Goal: Communication & Community: Answer question/provide support

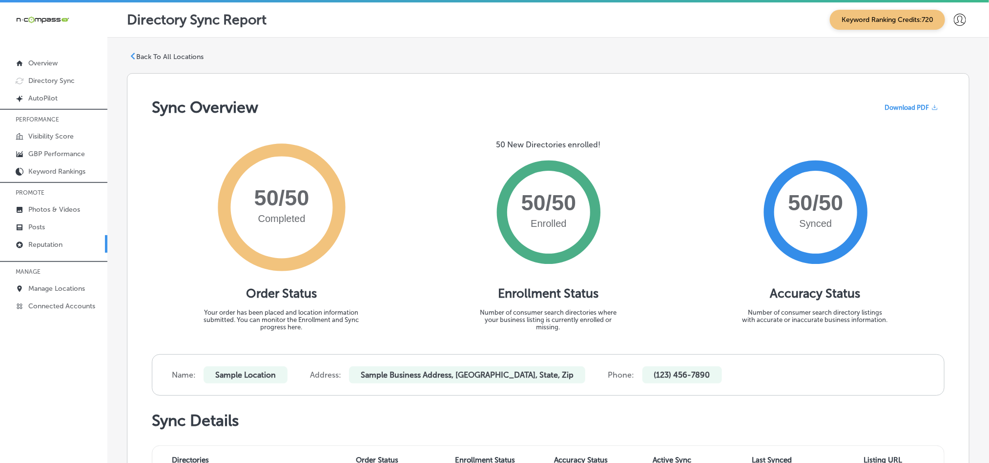
click at [28, 245] on p "Reputation" at bounding box center [45, 245] width 34 height 8
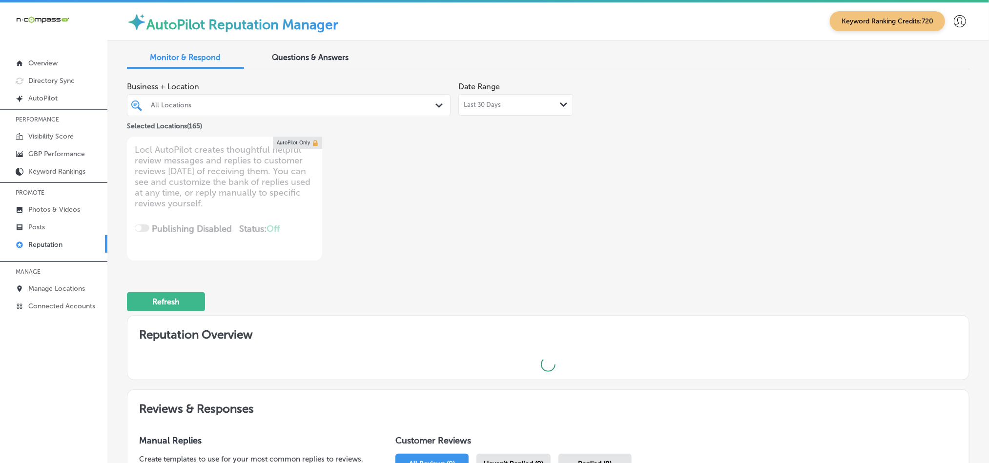
click at [433, 112] on div "All Locations Path Created with Sketch." at bounding box center [288, 105] width 323 height 15
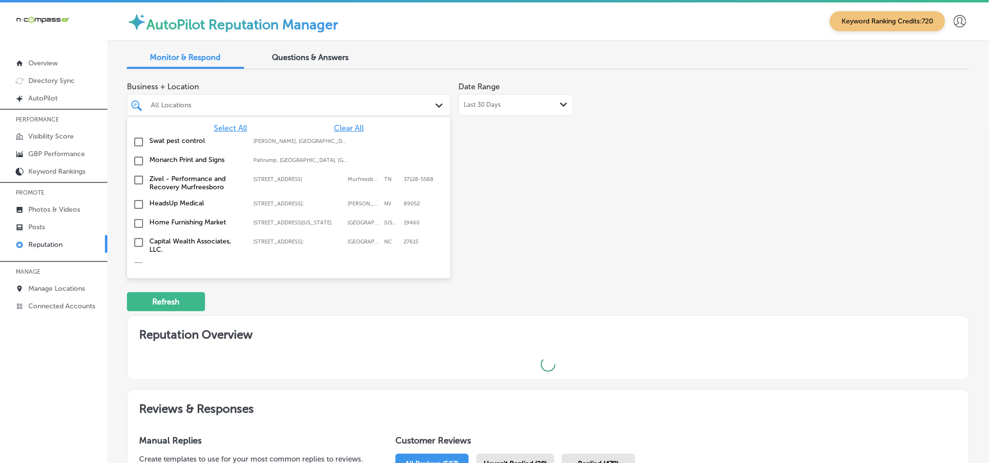
click at [137, 141] on input "checkbox" at bounding box center [139, 142] width 12 height 12
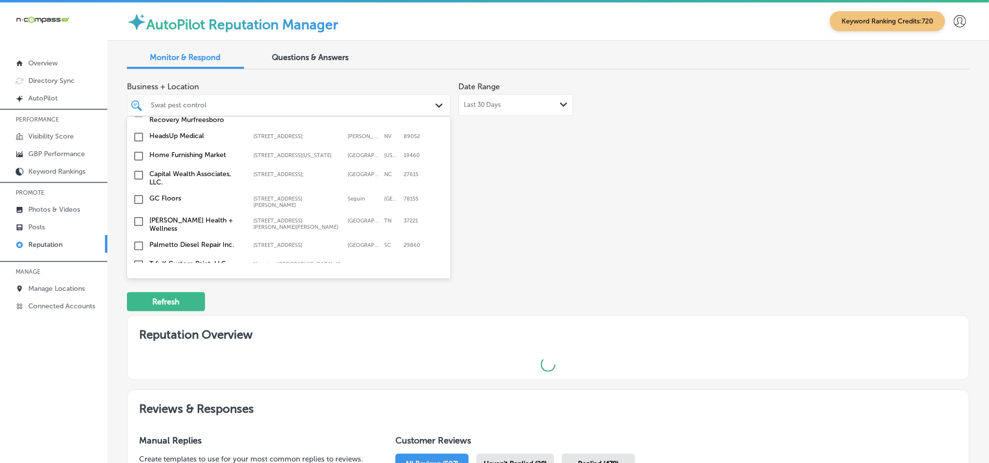
scroll to position [73, 0]
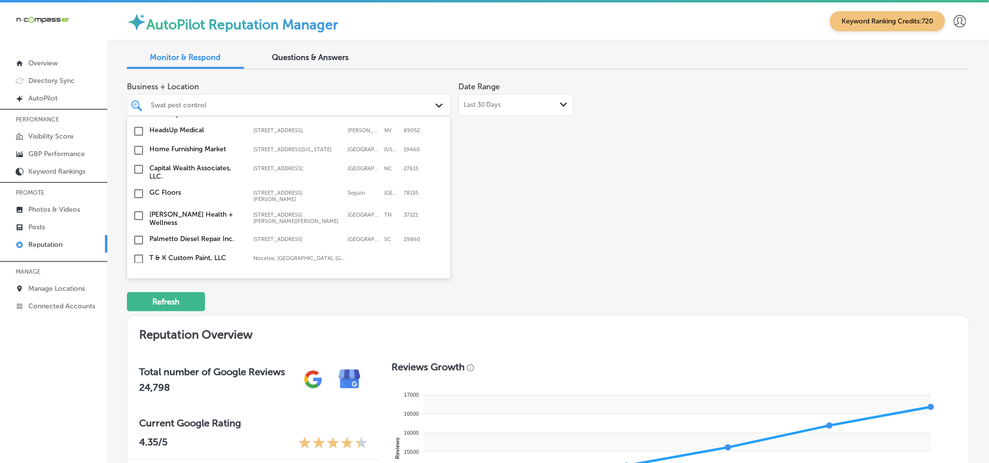
click at [138, 150] on input "checkbox" at bounding box center [139, 151] width 12 height 12
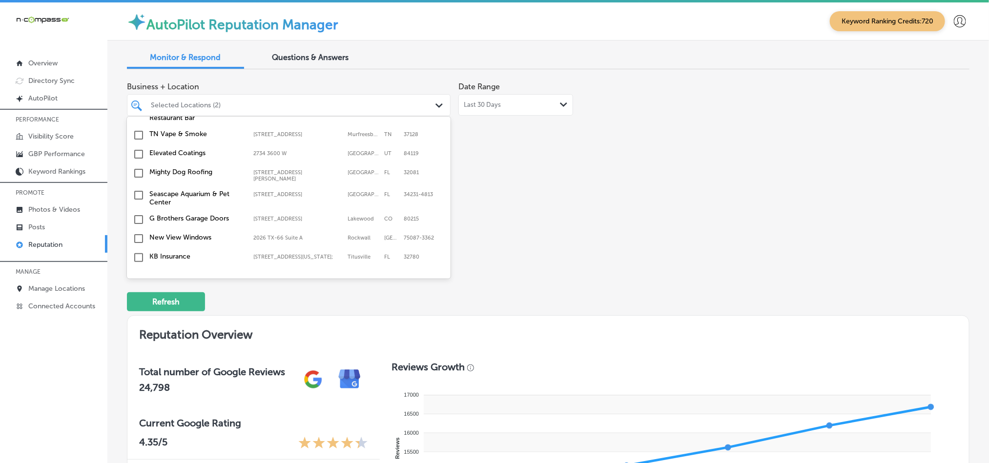
scroll to position [269, 0]
click at [136, 160] on input "checkbox" at bounding box center [139, 165] width 12 height 12
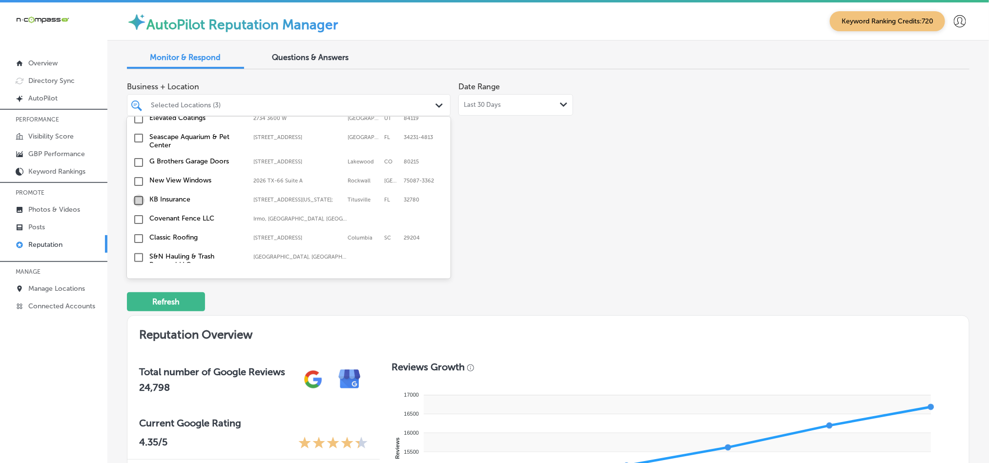
click at [135, 200] on input "checkbox" at bounding box center [139, 201] width 12 height 12
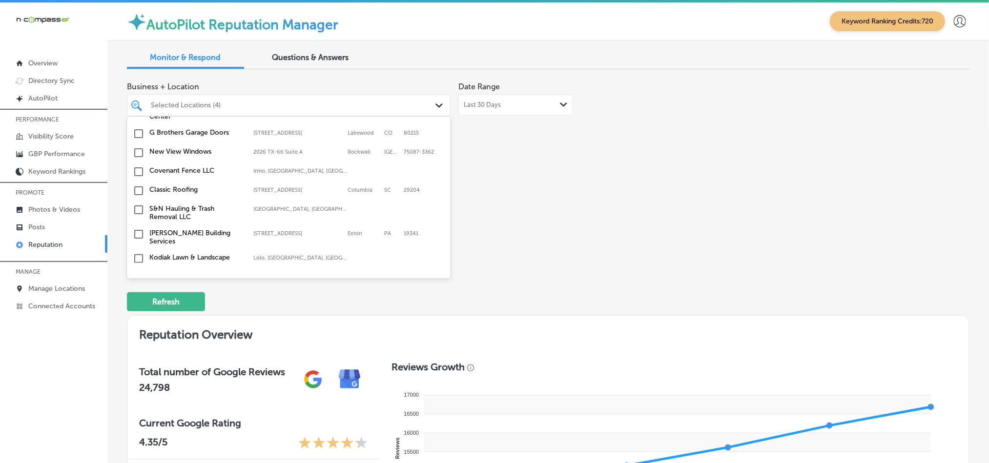
scroll to position [366, 0]
click at [135, 167] on input "checkbox" at bounding box center [139, 171] width 12 height 12
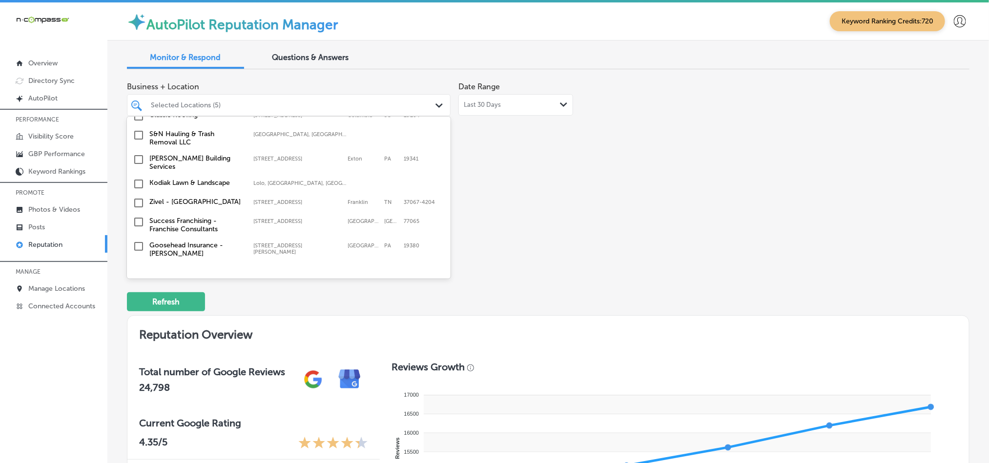
scroll to position [463, 0]
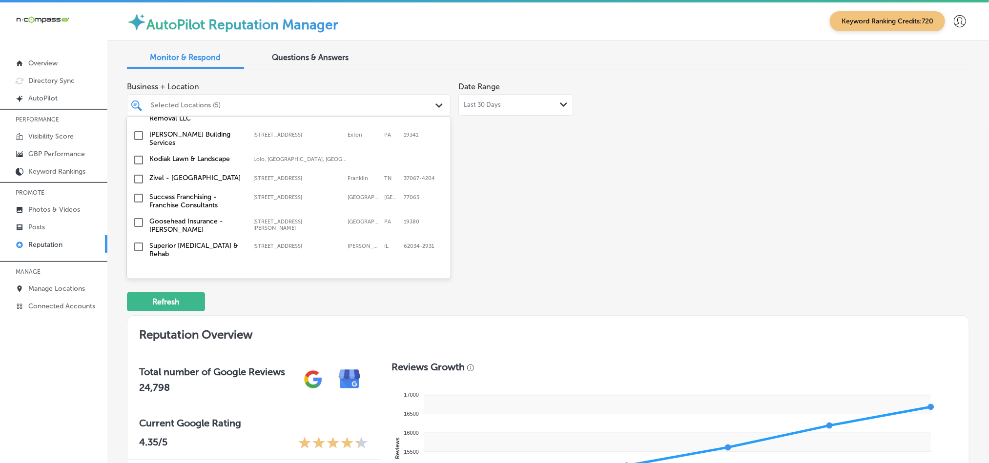
click at [138, 158] on input "checkbox" at bounding box center [139, 160] width 12 height 12
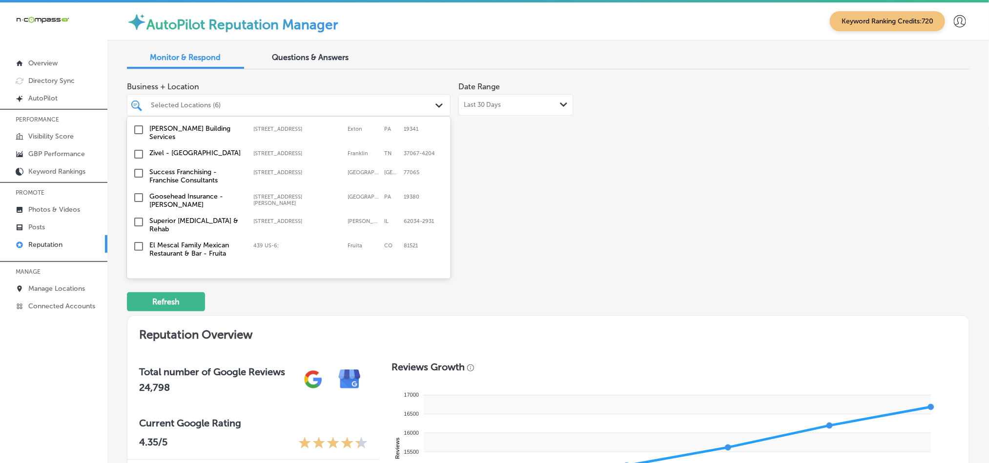
scroll to position [513, 0]
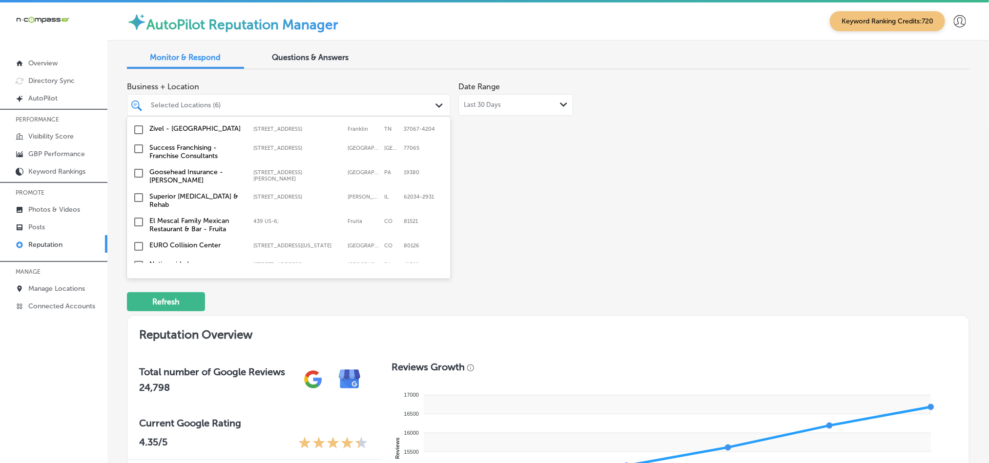
click at [137, 170] on input "checkbox" at bounding box center [139, 173] width 12 height 12
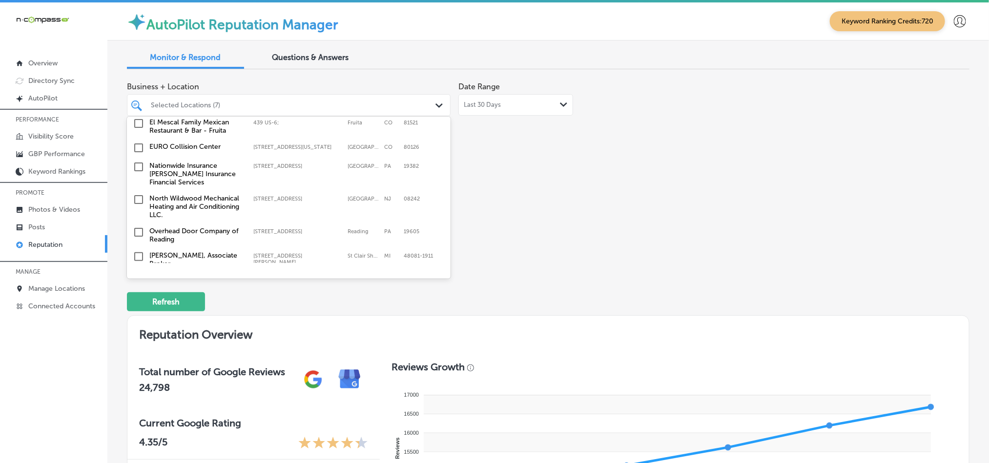
scroll to position [610, 0]
click at [138, 166] on input "checkbox" at bounding box center [139, 169] width 12 height 12
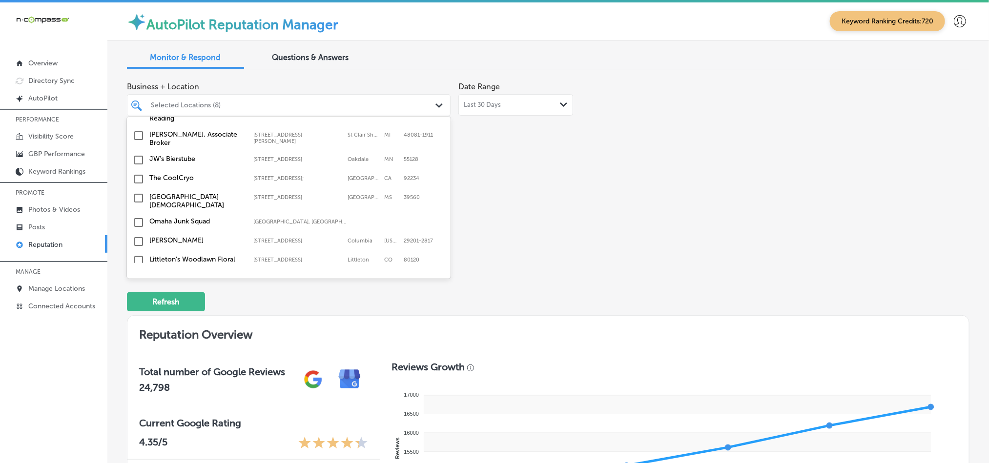
scroll to position [708, 0]
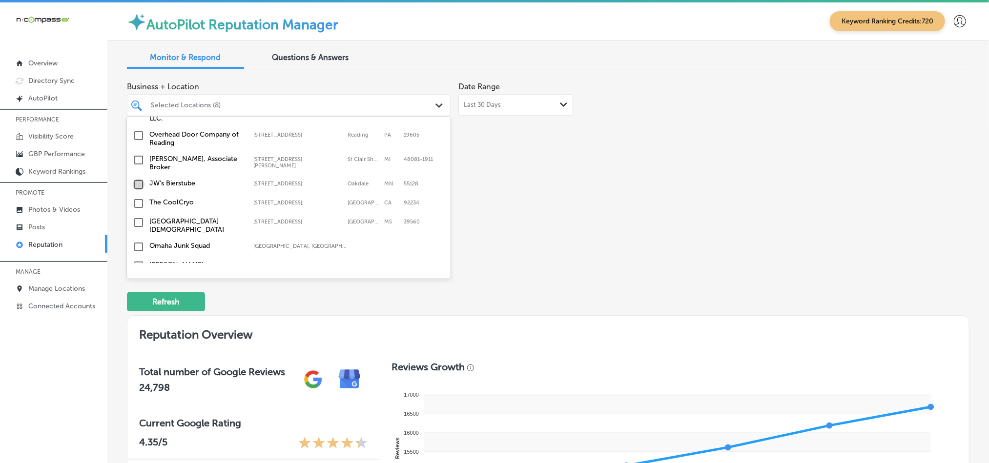
click at [135, 179] on input "checkbox" at bounding box center [139, 185] width 12 height 12
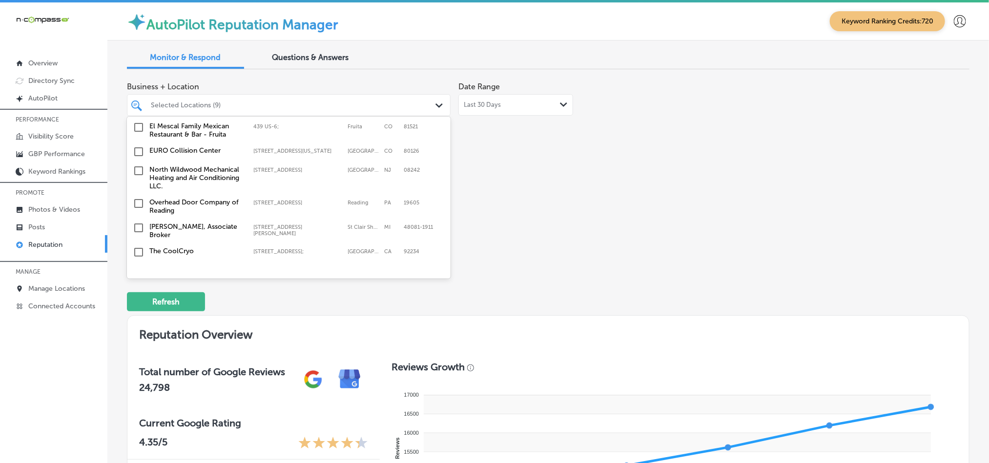
scroll to position [683, 0]
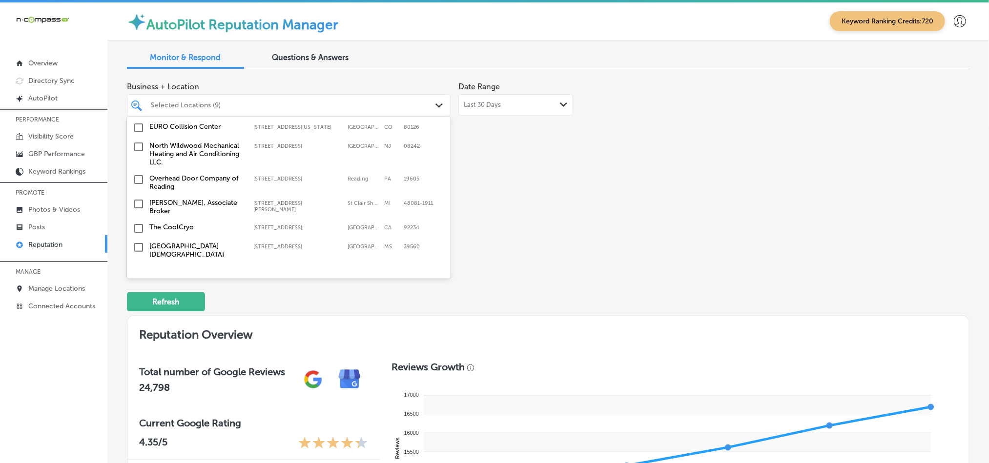
click at [135, 141] on input "checkbox" at bounding box center [139, 147] width 12 height 12
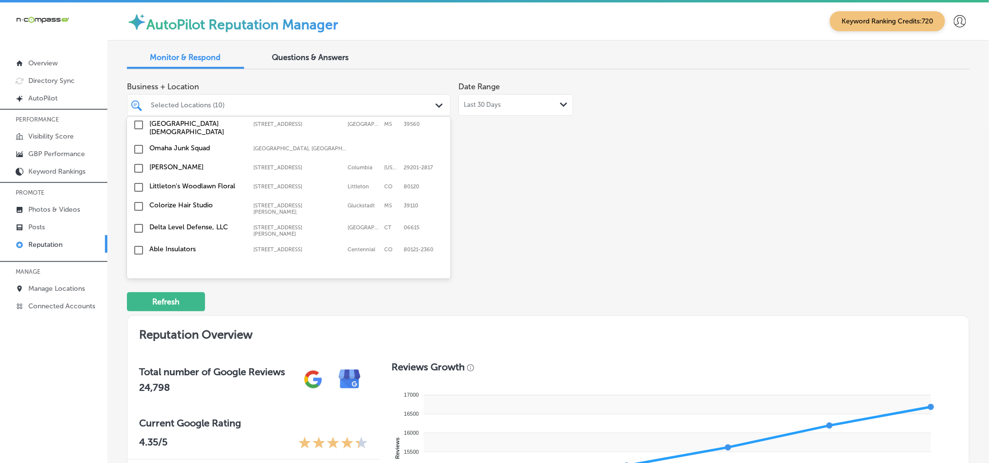
scroll to position [829, 0]
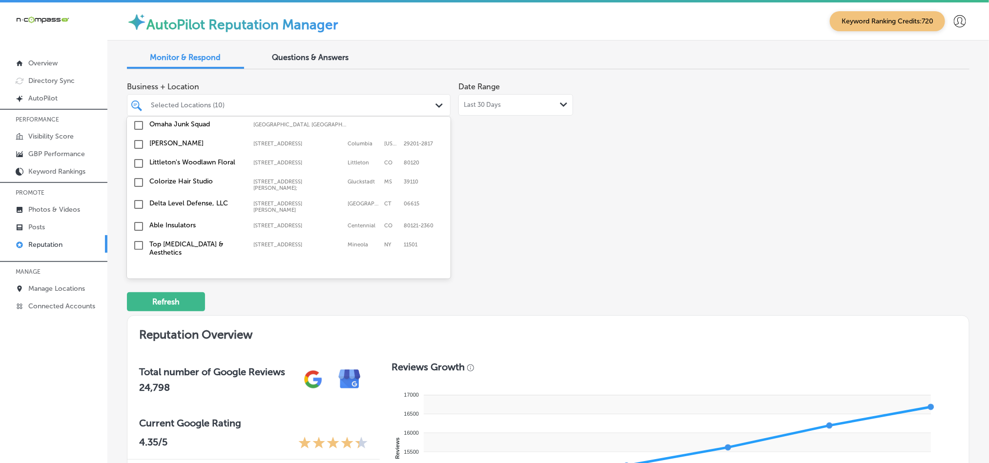
click at [140, 221] on input "checkbox" at bounding box center [139, 227] width 12 height 12
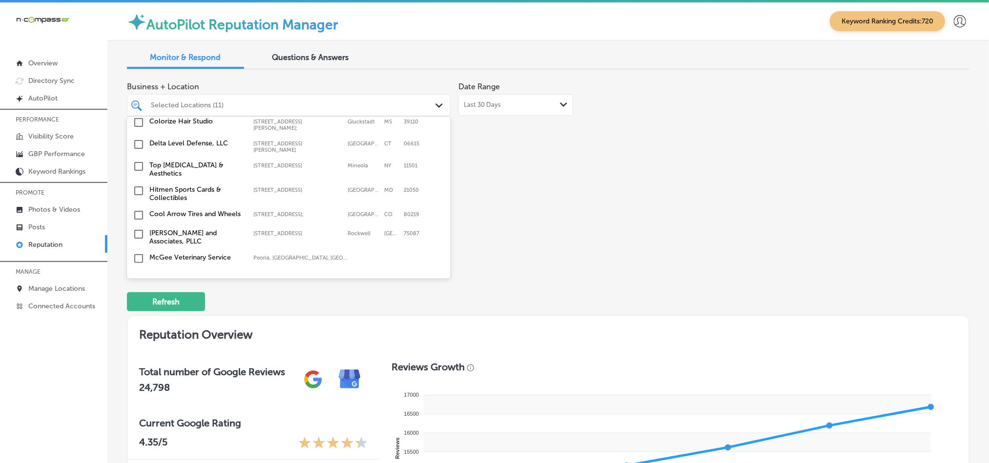
scroll to position [903, 0]
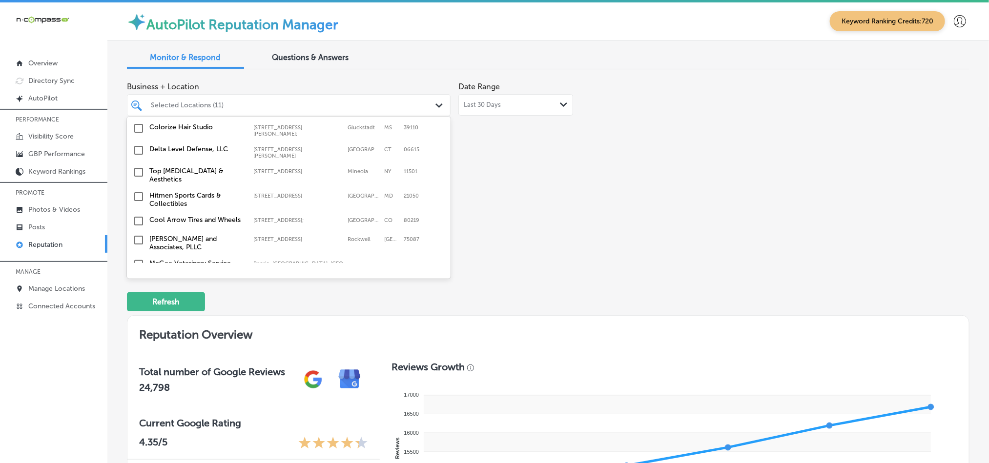
click at [137, 166] on input "checkbox" at bounding box center [139, 172] width 12 height 12
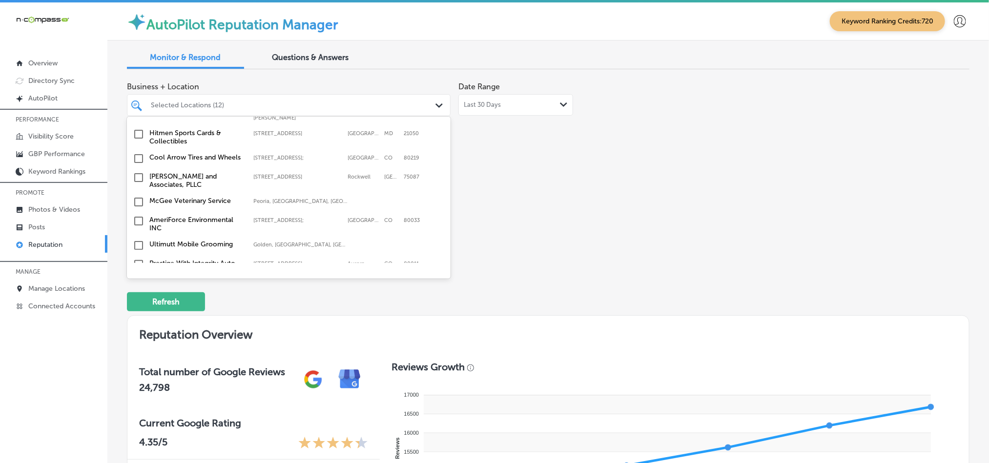
scroll to position [976, 0]
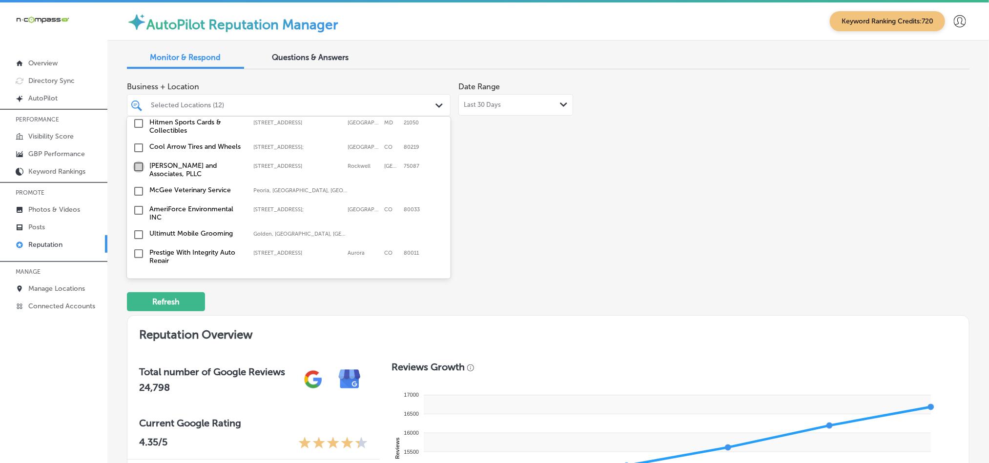
click at [138, 161] on input "checkbox" at bounding box center [139, 167] width 12 height 12
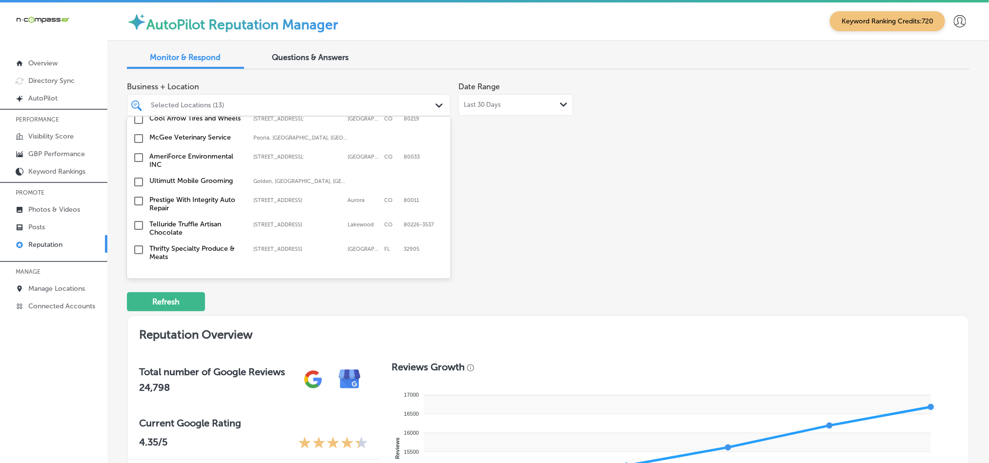
scroll to position [1049, 0]
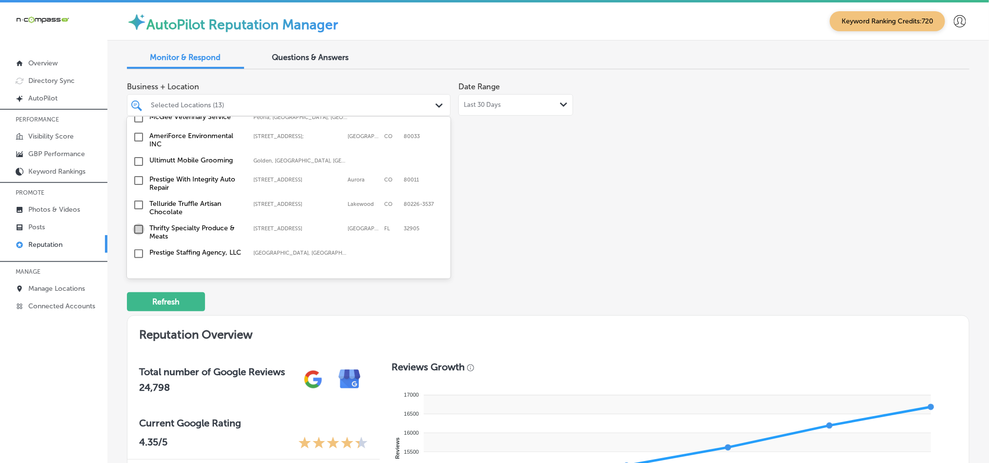
click at [138, 224] on input "checkbox" at bounding box center [139, 230] width 12 height 12
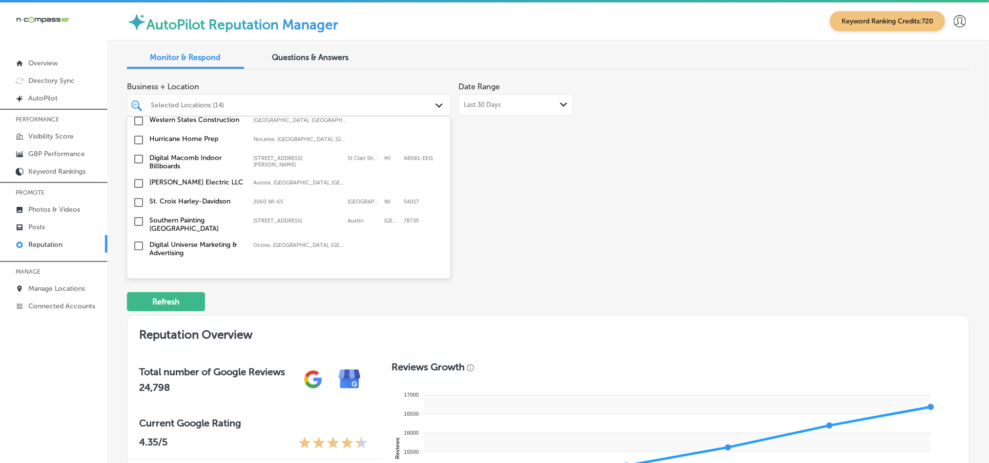
scroll to position [1221, 0]
click at [139, 198] on input "checkbox" at bounding box center [139, 202] width 12 height 12
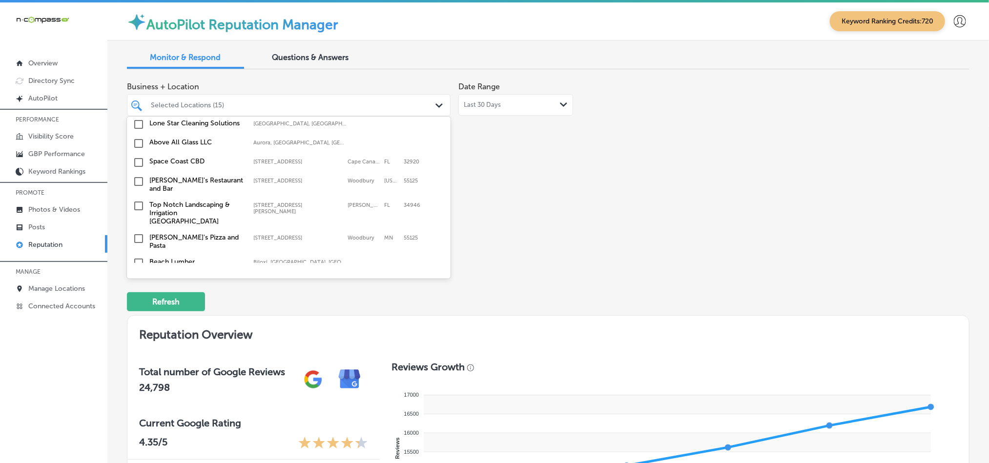
scroll to position [1415, 0]
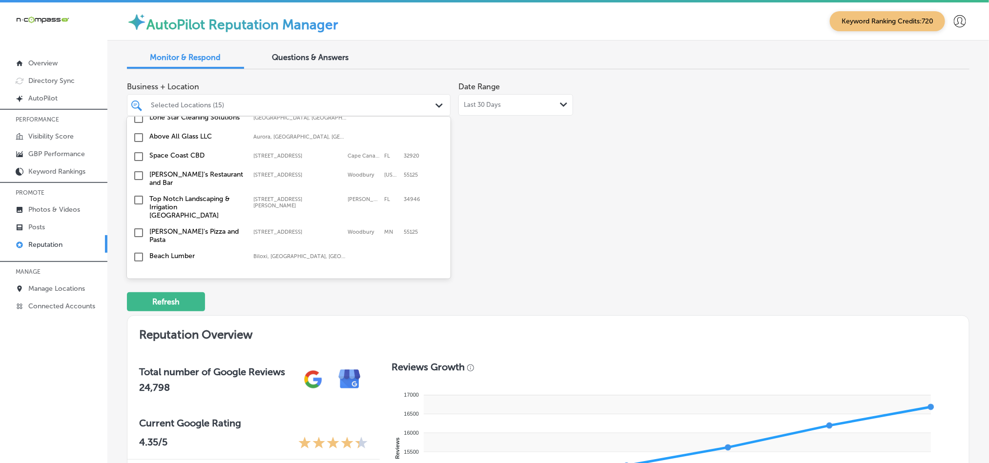
click at [137, 153] on input "checkbox" at bounding box center [139, 157] width 12 height 12
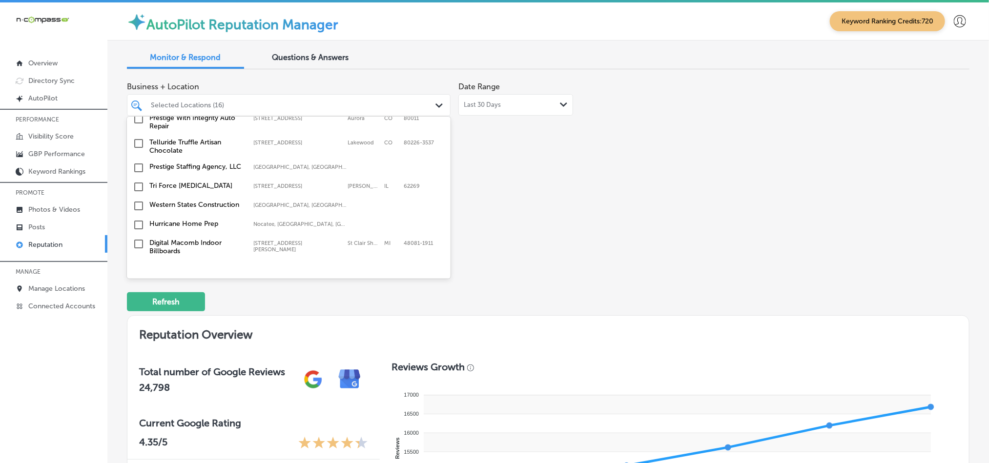
scroll to position [1172, 0]
click at [138, 183] on input "checkbox" at bounding box center [139, 189] width 12 height 12
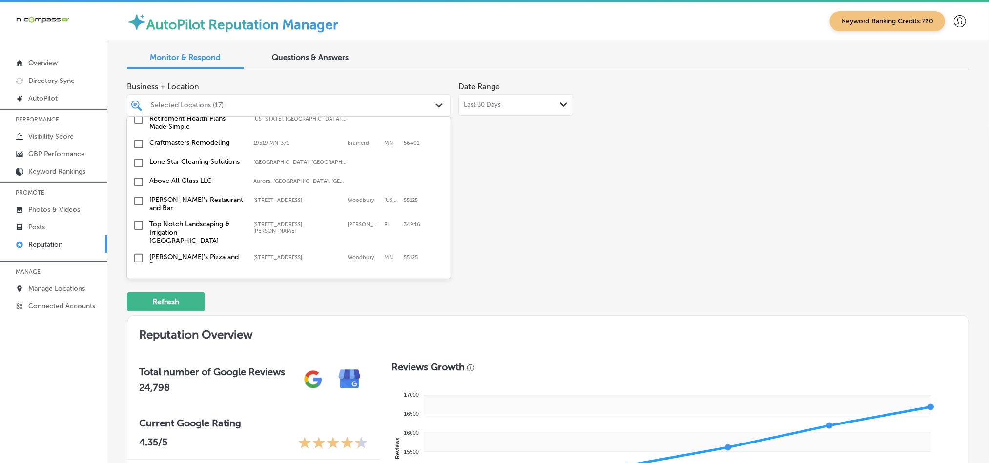
scroll to position [1367, 0]
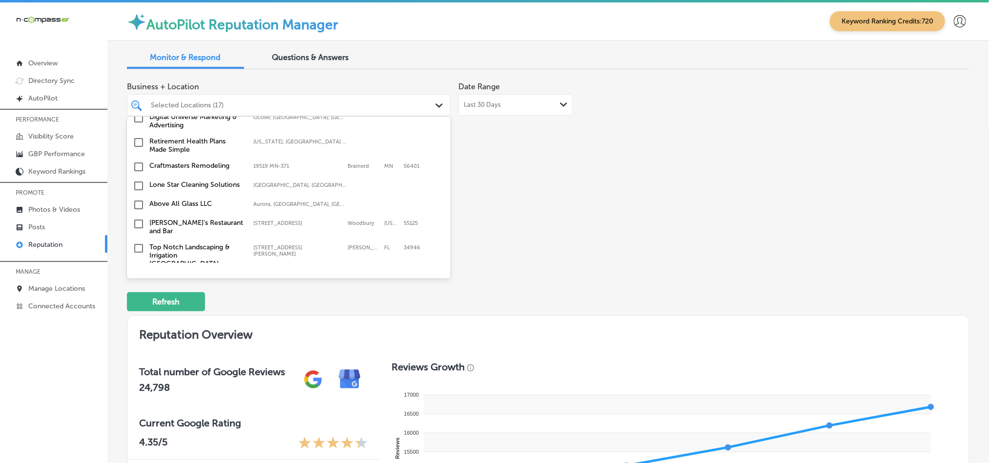
click at [138, 163] on input "checkbox" at bounding box center [139, 167] width 12 height 12
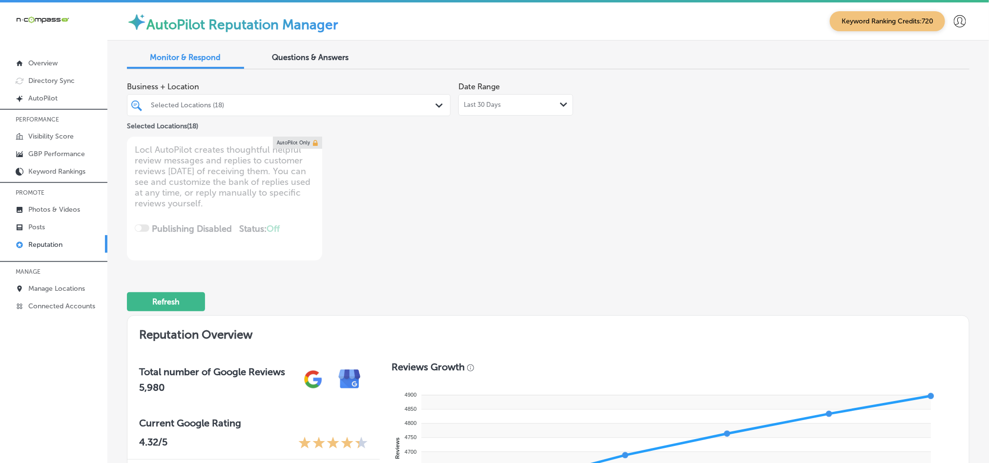
click at [364, 104] on div "Selected Locations (18)" at bounding box center [294, 105] width 286 height 8
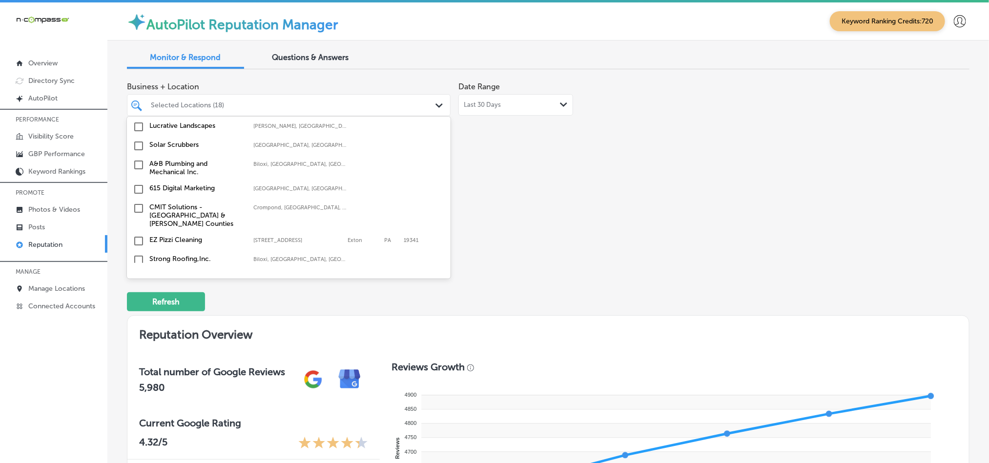
scroll to position [1611, 0]
click at [137, 156] on input "checkbox" at bounding box center [139, 162] width 12 height 12
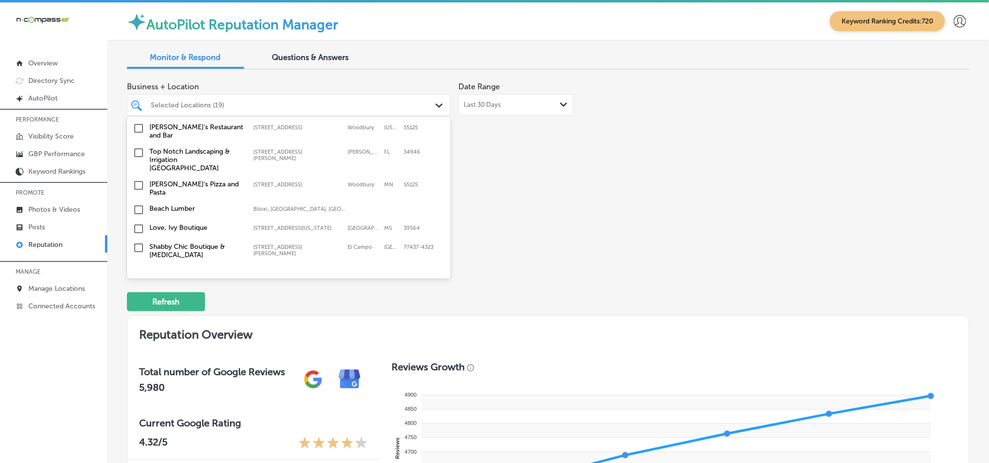
scroll to position [1489, 0]
click at [137, 145] on input "checkbox" at bounding box center [139, 151] width 12 height 12
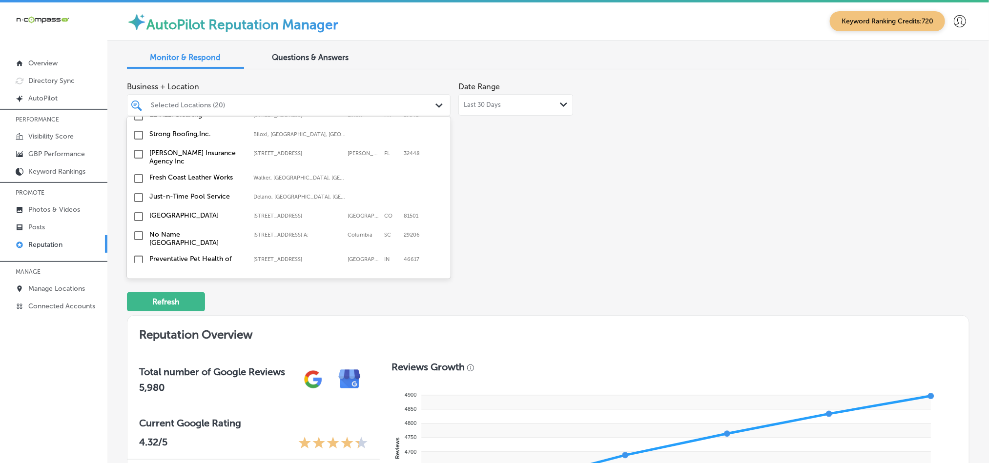
scroll to position [1684, 0]
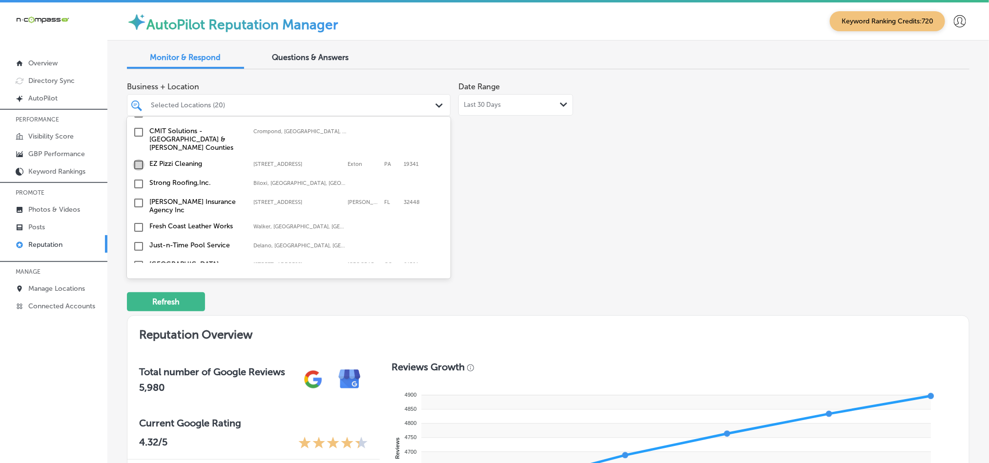
click at [138, 159] on input "checkbox" at bounding box center [139, 165] width 12 height 12
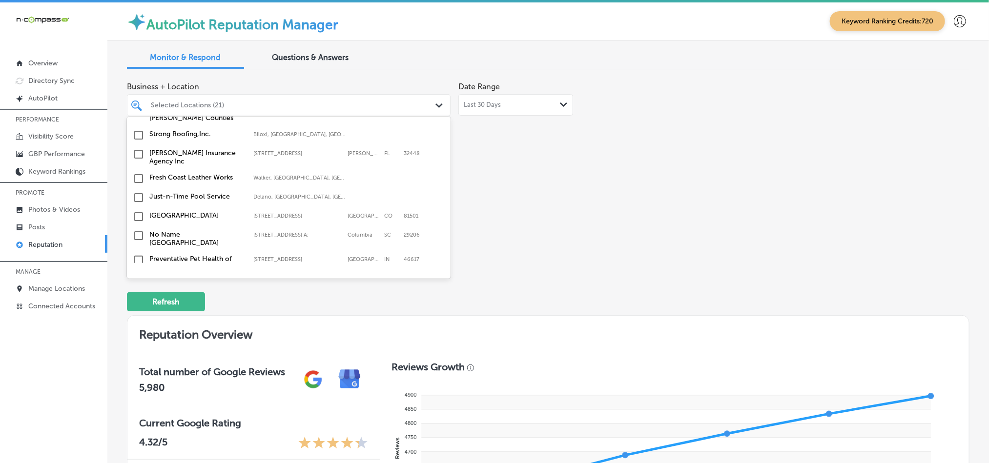
click at [138, 192] on input "checkbox" at bounding box center [139, 198] width 12 height 12
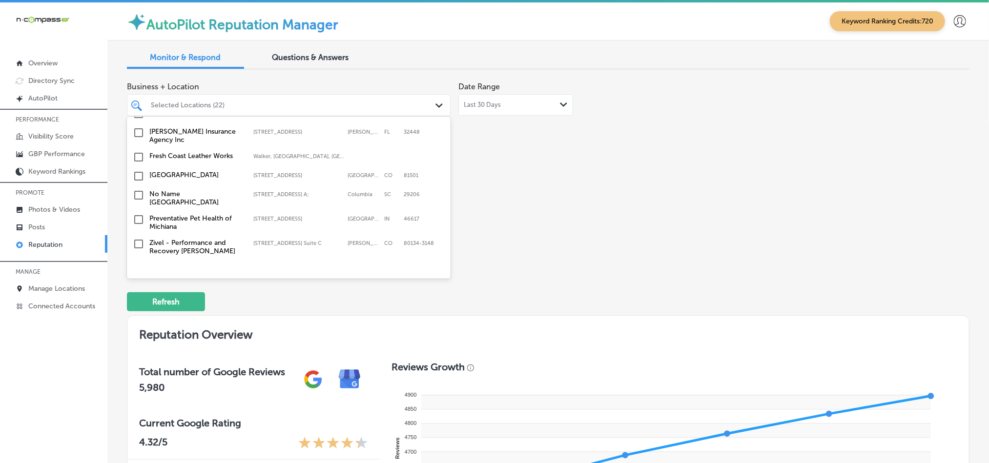
scroll to position [1781, 0]
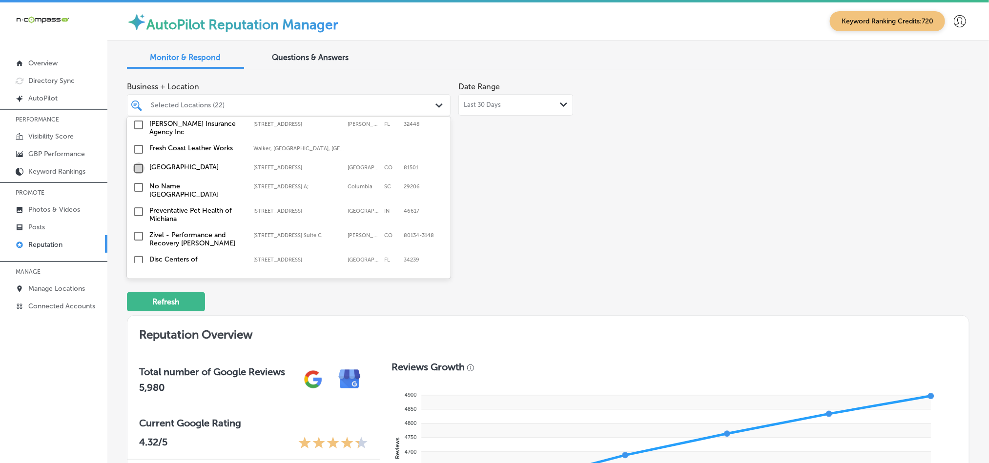
click at [137, 163] on input "checkbox" at bounding box center [139, 169] width 12 height 12
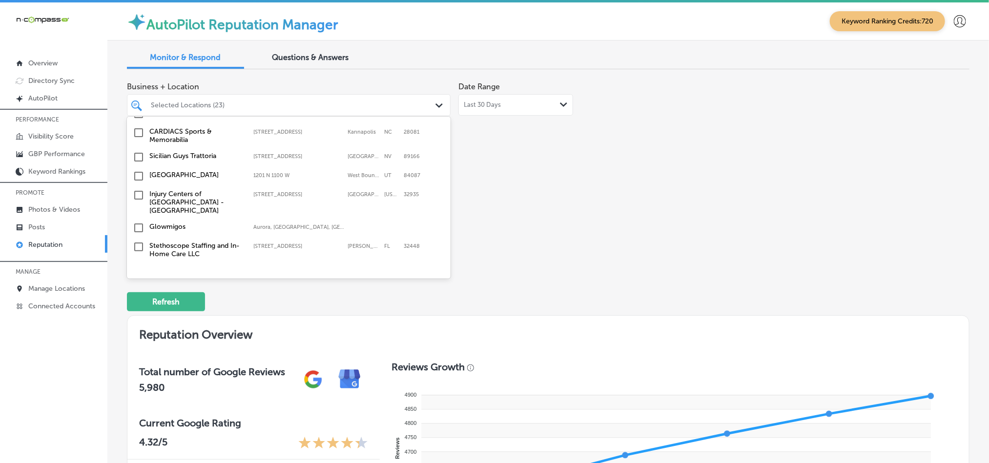
scroll to position [3342, 0]
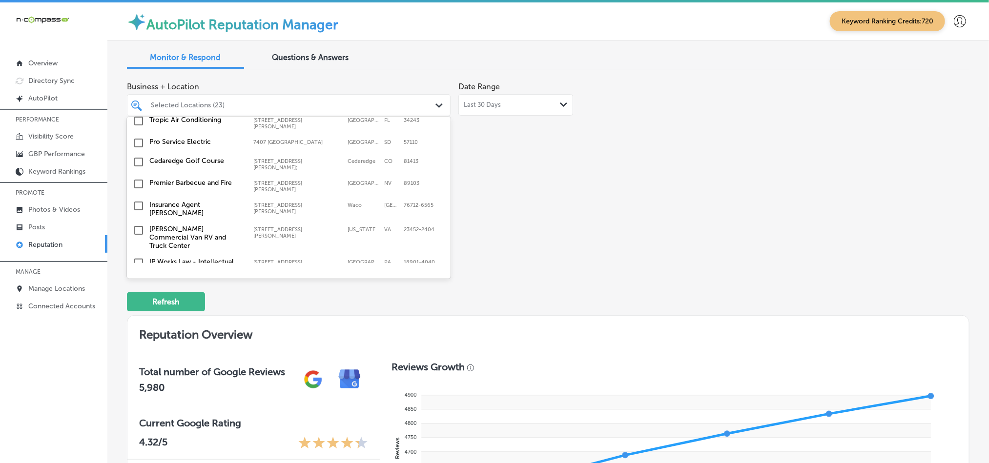
click at [139, 292] on input "checkbox" at bounding box center [139, 312] width 12 height 12
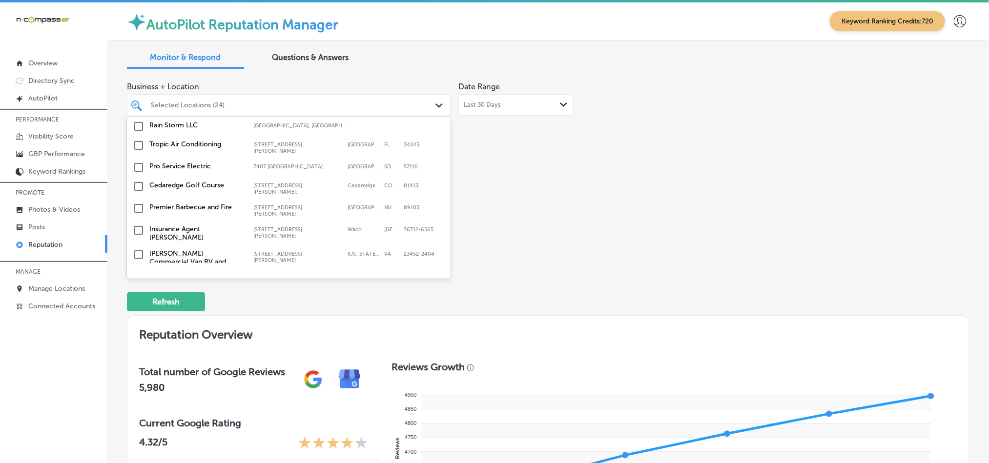
click at [138, 292] on input "checkbox" at bounding box center [139, 312] width 12 height 12
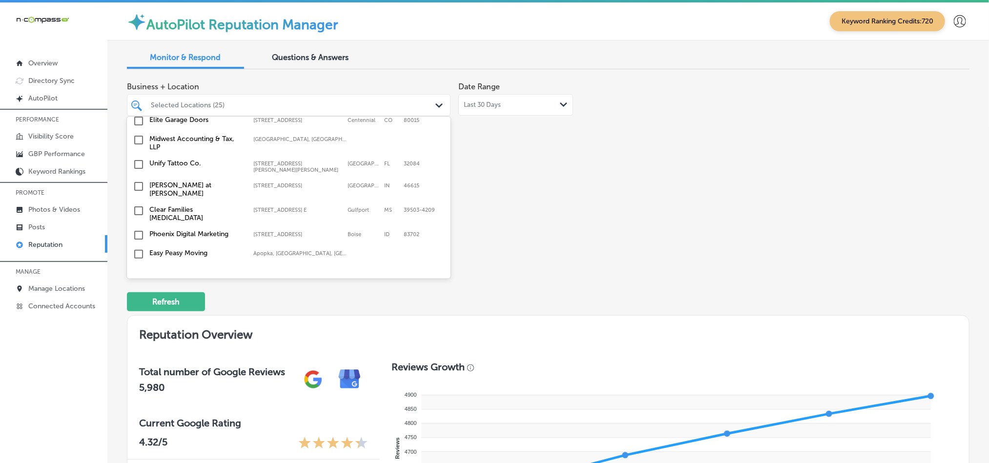
scroll to position [3196, 0]
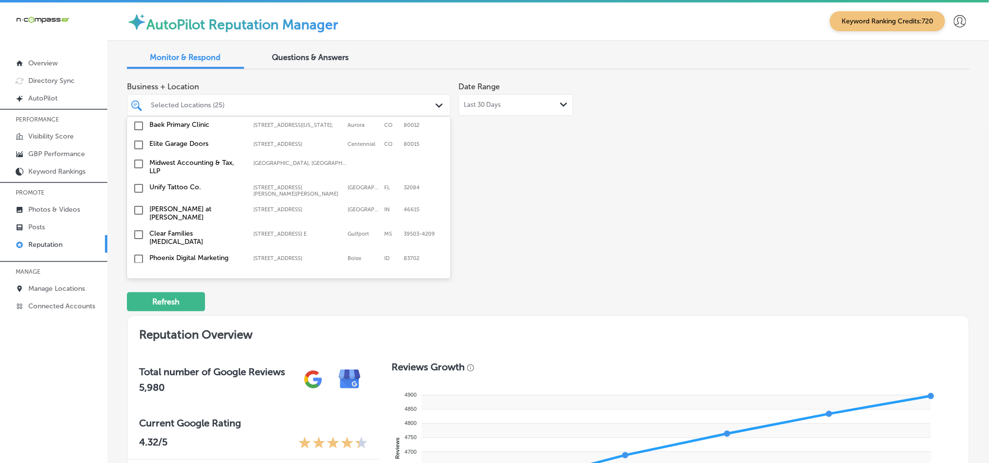
click at [136, 272] on input "checkbox" at bounding box center [139, 278] width 12 height 12
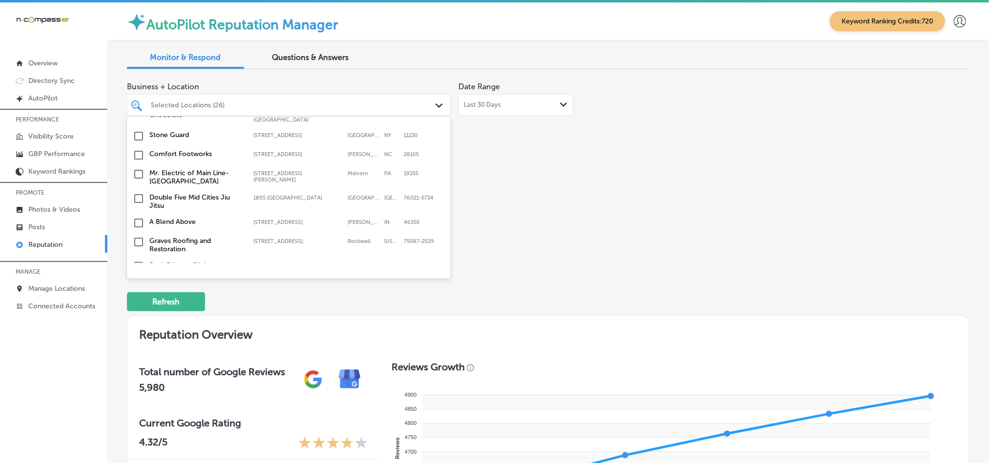
scroll to position [3073, 0]
click at [136, 281] on input "checkbox" at bounding box center [139, 287] width 12 height 12
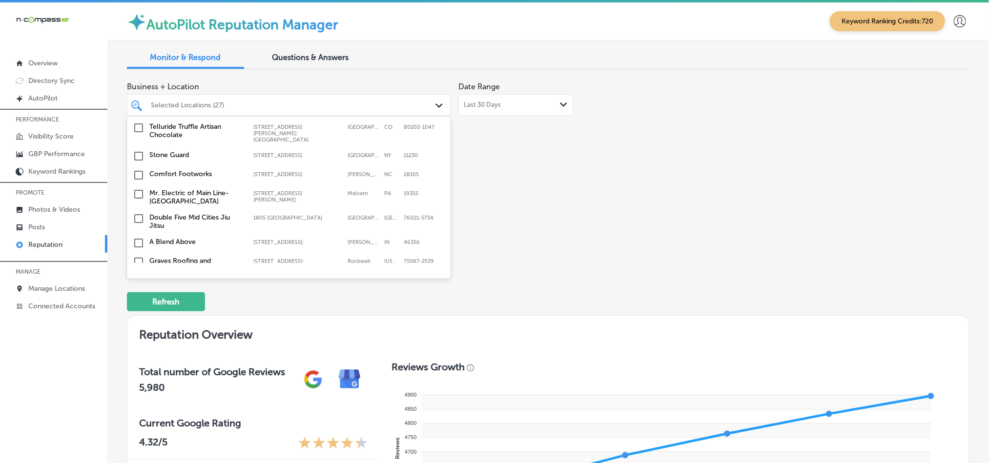
scroll to position [3049, 0]
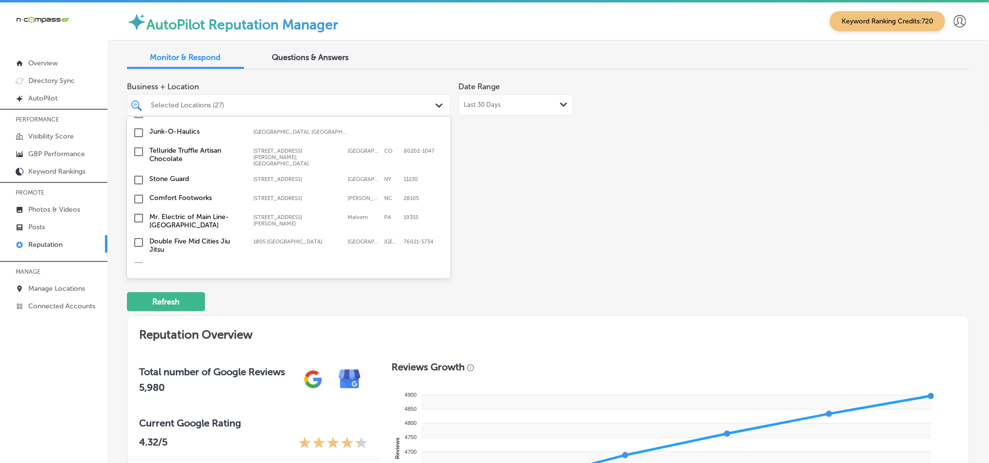
click at [139, 292] on input "checkbox" at bounding box center [139, 311] width 12 height 12
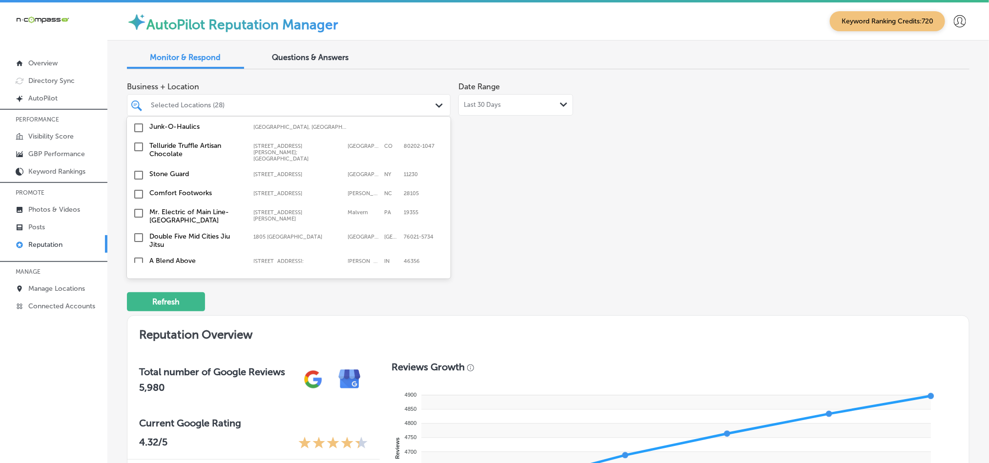
scroll to position [3025, 0]
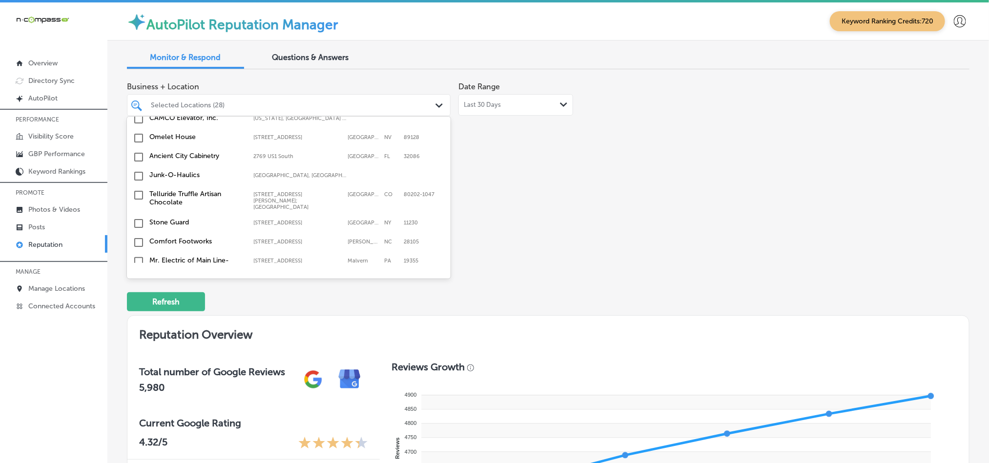
click at [138, 280] on input "checkbox" at bounding box center [139, 286] width 12 height 12
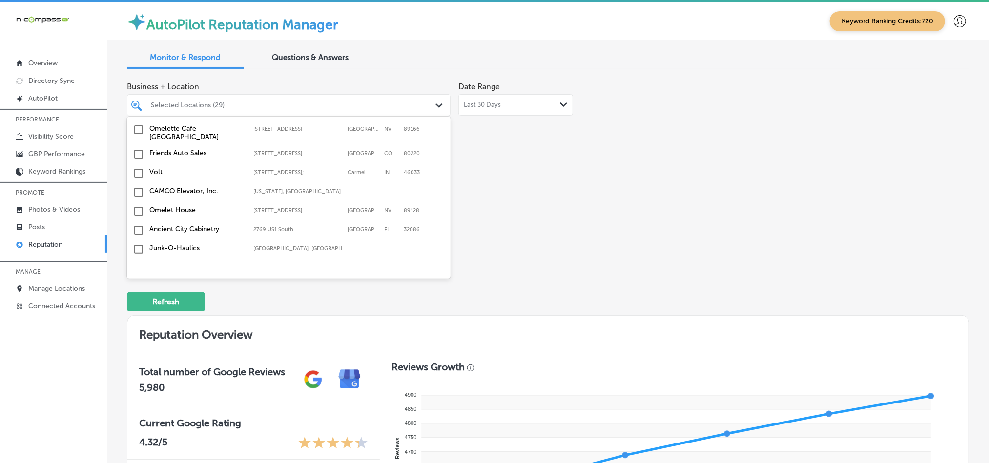
scroll to position [3000, 0]
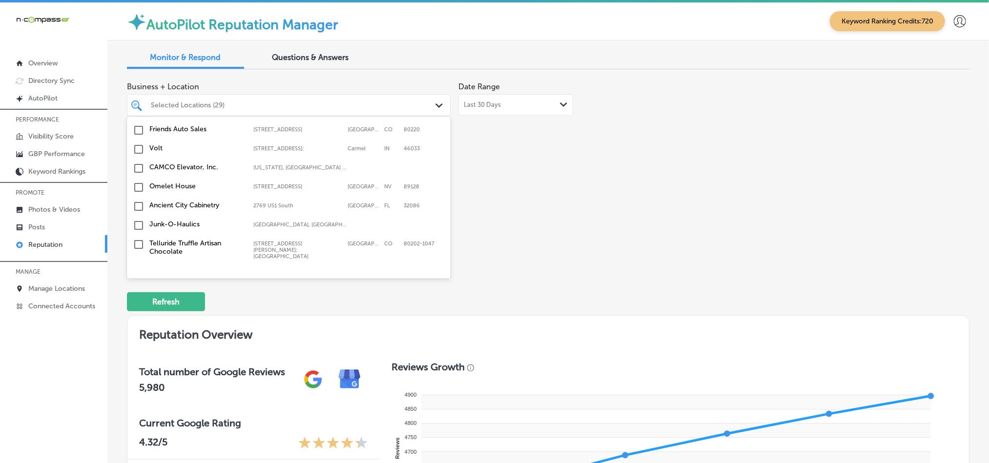
click at [138, 286] on input "checkbox" at bounding box center [139, 292] width 12 height 12
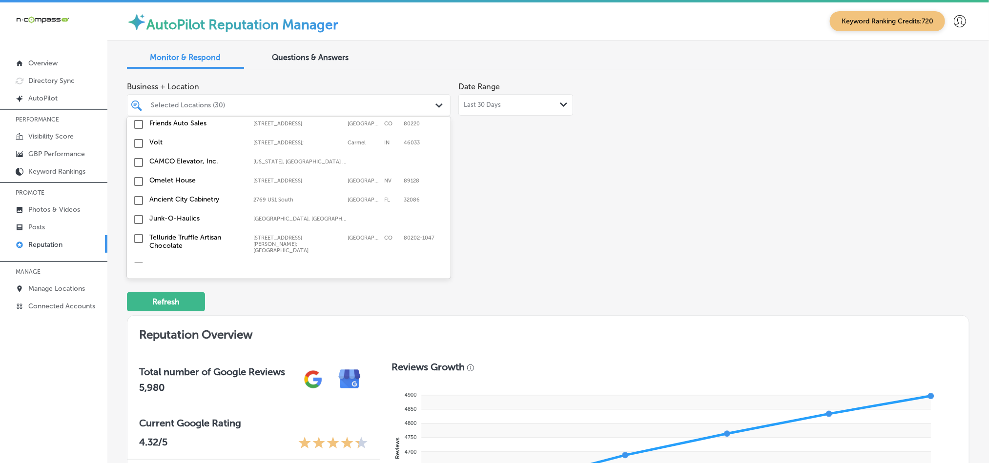
scroll to position [2976, 0]
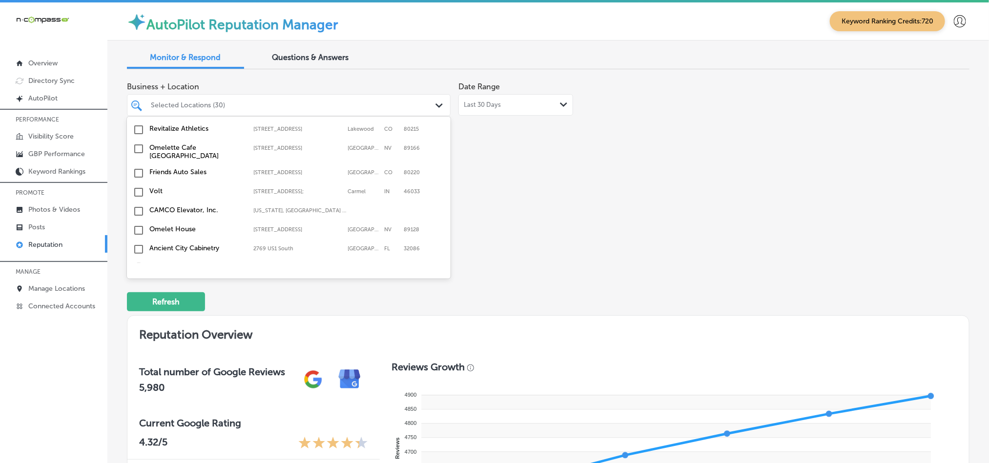
click at [139, 263] on input "checkbox" at bounding box center [139, 269] width 12 height 12
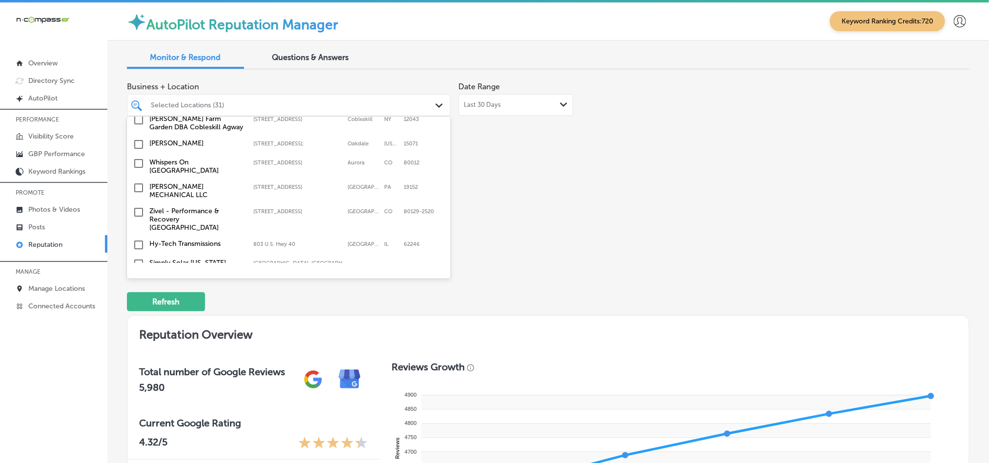
scroll to position [2780, 0]
click at [137, 292] on input "checkbox" at bounding box center [139, 323] width 12 height 12
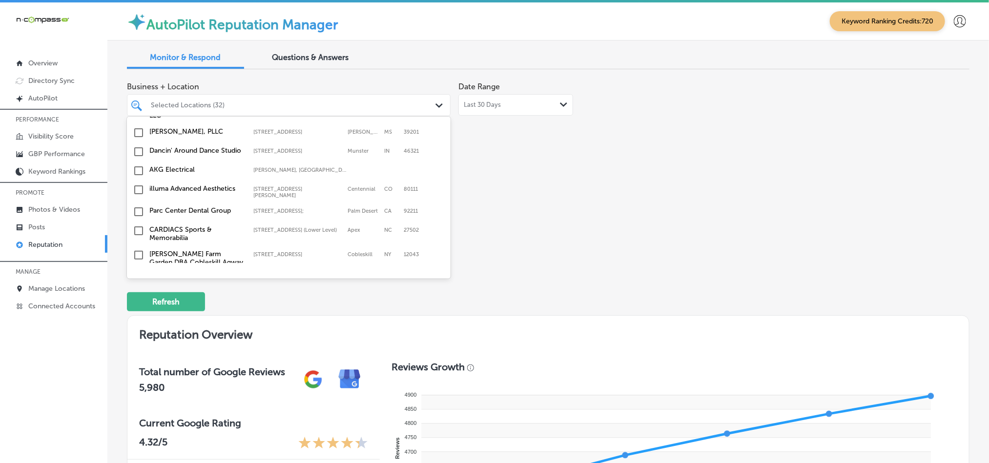
scroll to position [2659, 0]
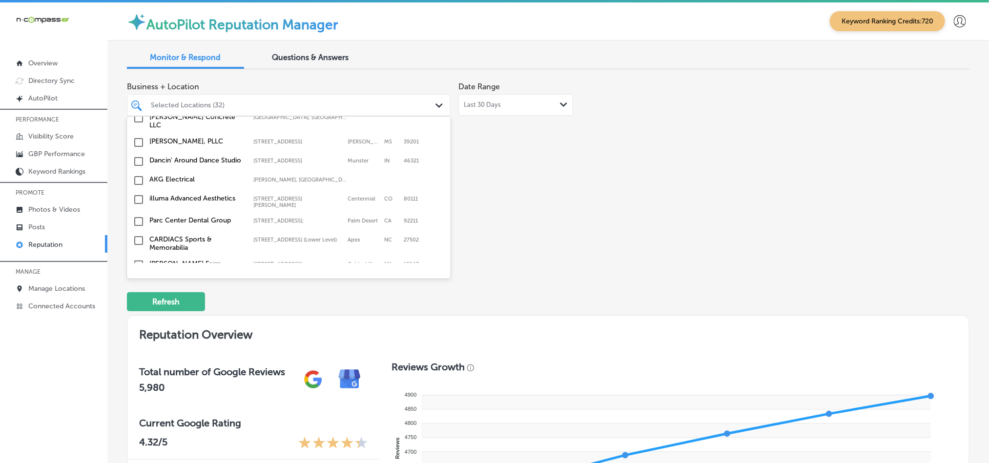
click at [139, 292] on input "checkbox" at bounding box center [139, 333] width 12 height 12
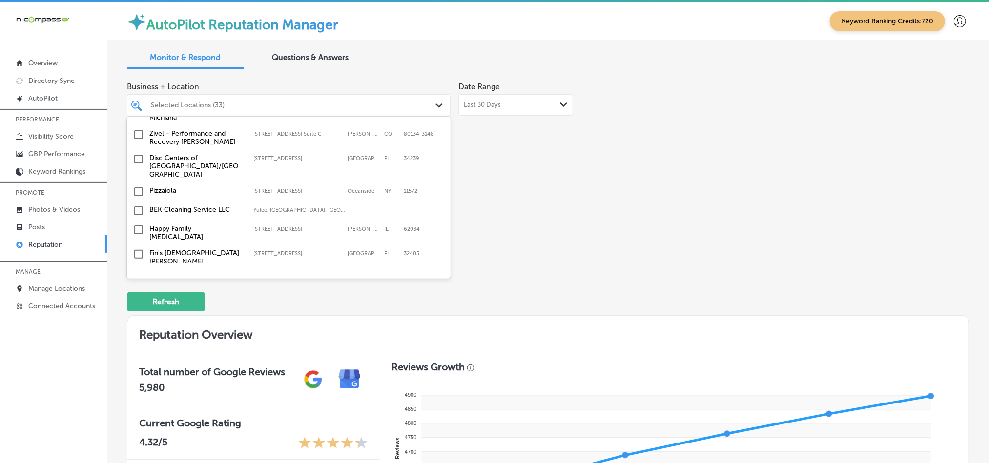
scroll to position [2097, 0]
click at [139, 249] on input "checkbox" at bounding box center [139, 255] width 12 height 12
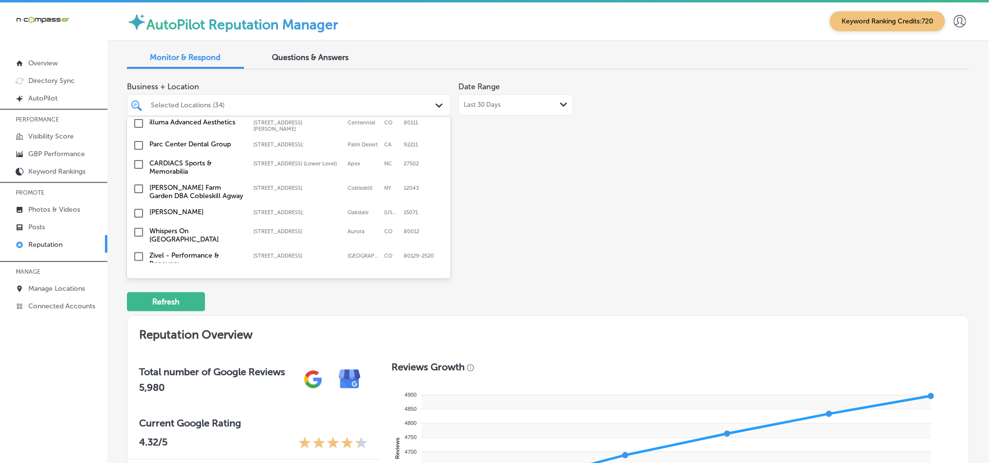
scroll to position [2756, 0]
click at [138, 229] on input "checkbox" at bounding box center [139, 235] width 12 height 12
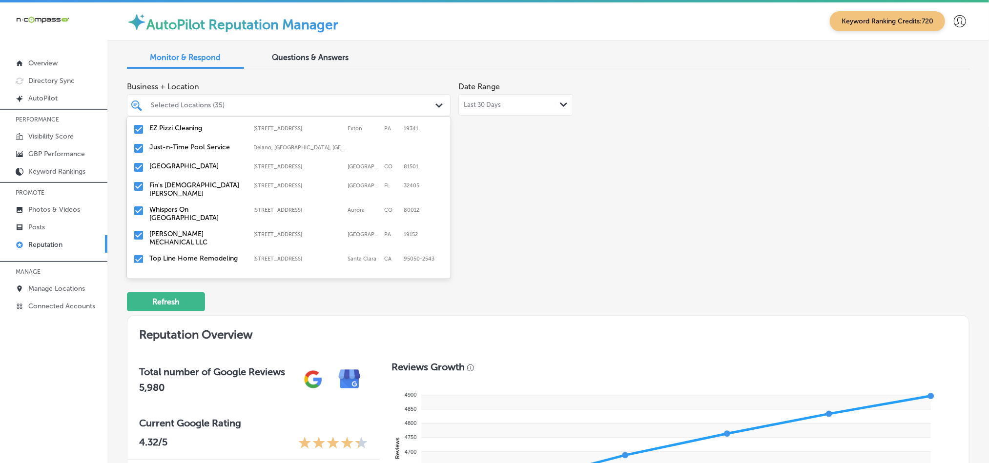
scroll to position [462, 0]
click at [666, 221] on div "Business + Location option [STREET_ADDRESS]. option [STREET_ADDRESS]. 166 resul…" at bounding box center [548, 169] width 843 height 184
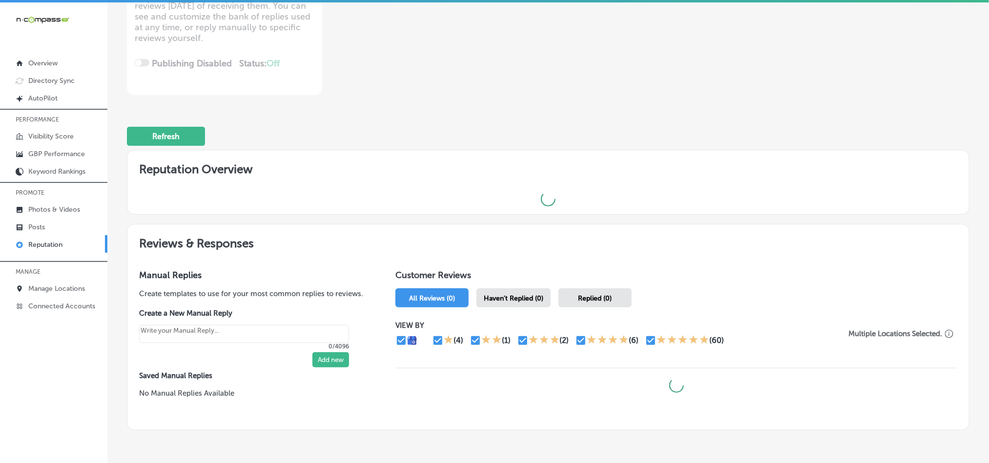
scroll to position [170, 0]
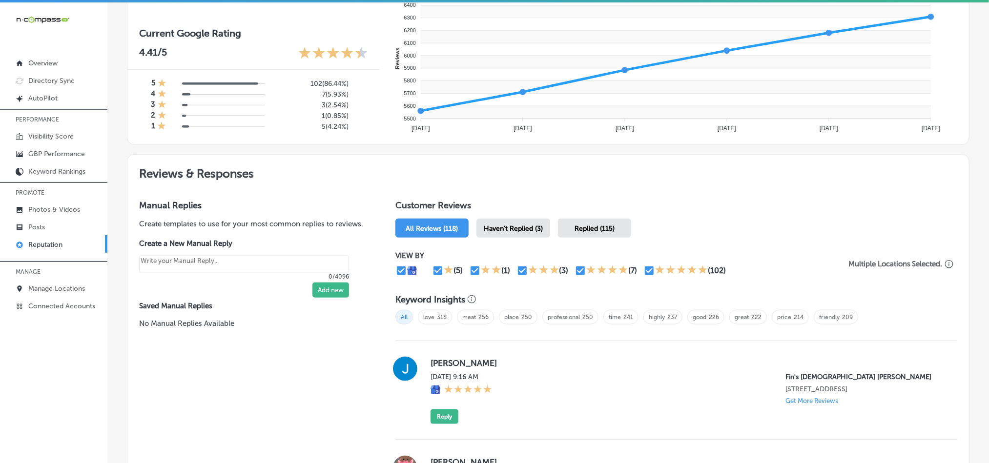
click at [527, 225] on span "Haven't Replied (3)" at bounding box center [513, 229] width 59 height 8
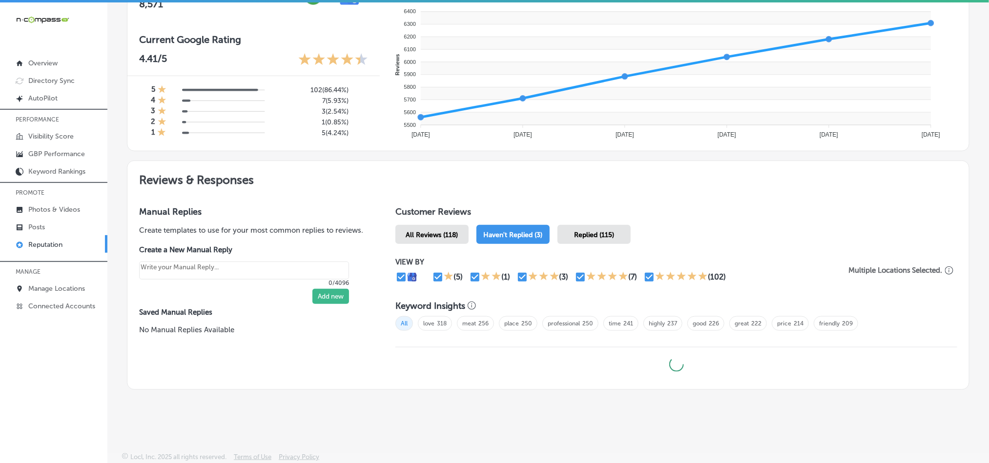
scroll to position [381, 0]
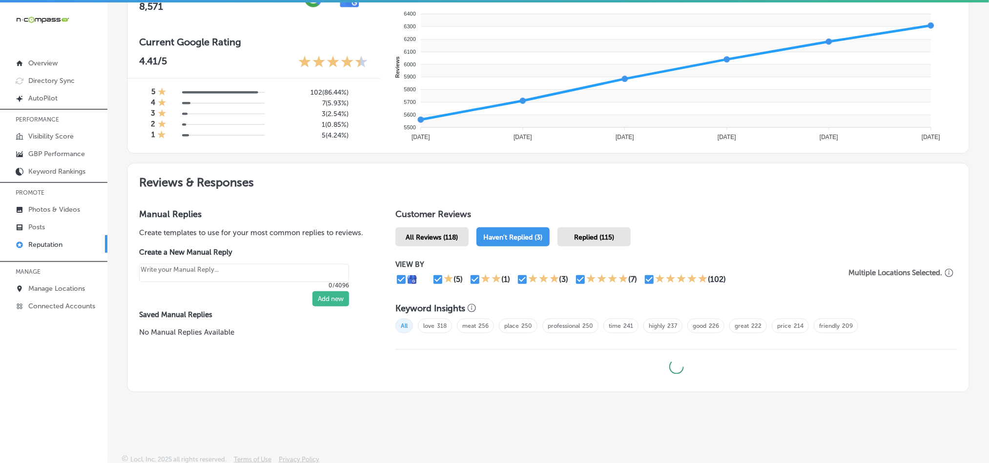
type textarea "x"
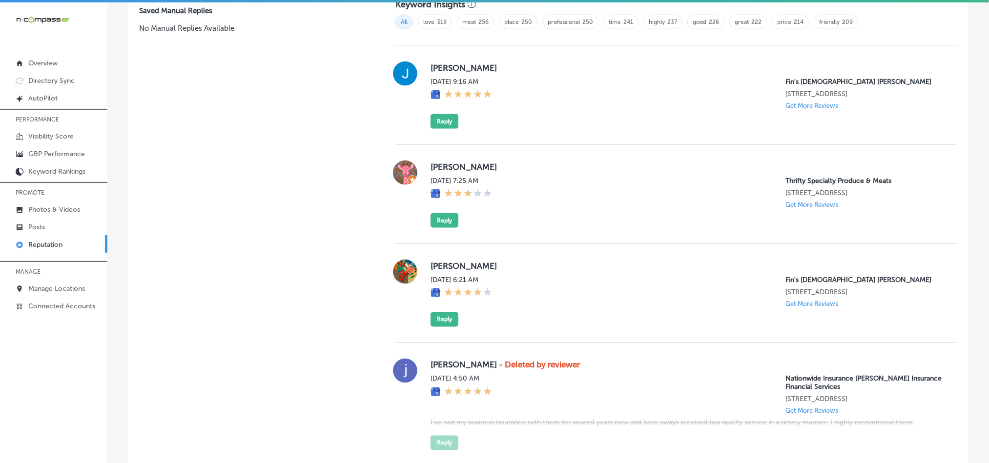
scroll to position [683, 0]
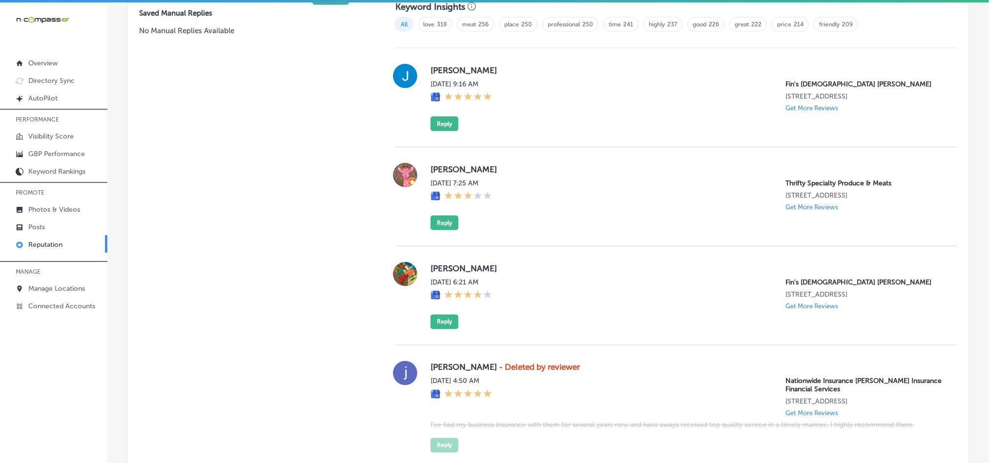
drag, startPoint x: 423, startPoint y: 69, endPoint x: 519, endPoint y: 67, distance: 95.7
click at [519, 67] on div "[PERSON_NAME] [DATE] 9:16 AM Fin's Japanese Sushi Grill [STREET_ADDRESS] Get Mo…" at bounding box center [676, 97] width 562 height 67
copy label "[PERSON_NAME]"
click at [581, 109] on div "[PERSON_NAME] [DATE] 9:16 AM Fin's Japanese Sushi Grill [STREET_ADDRESS] Get Mo…" at bounding box center [686, 97] width 511 height 67
click at [595, 125] on div "[PERSON_NAME] [DATE] 9:16 AM Fin's Japanese Sushi Grill [STREET_ADDRESS] Get Mo…" at bounding box center [686, 97] width 511 height 67
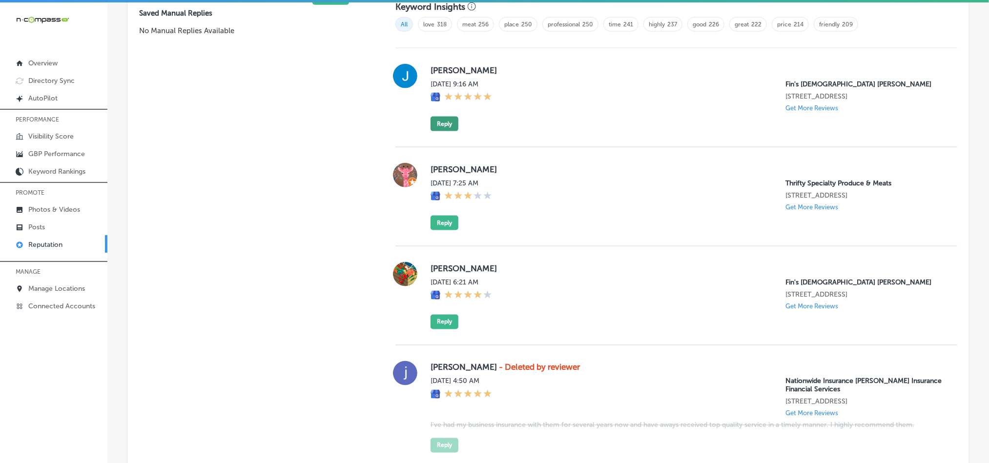
click at [441, 124] on button "Reply" at bounding box center [445, 124] width 28 height 15
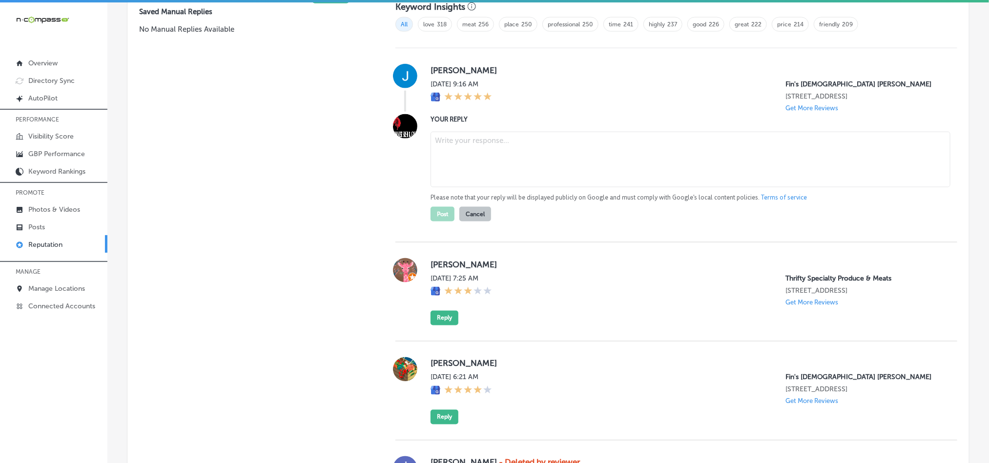
scroll to position [682, 0]
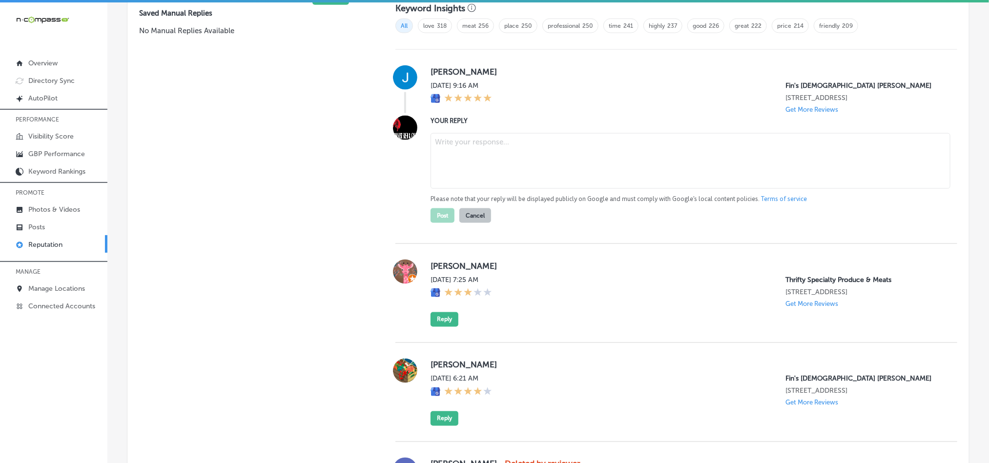
click at [525, 165] on textarea at bounding box center [691, 161] width 520 height 56
paste textarea "Thank you for the 5-star review, [PERSON_NAME]! We’re thrilled to hear that you…"
type textarea "Thank you for the 5-star review, [PERSON_NAME]! We’re thrilled to hear that you…"
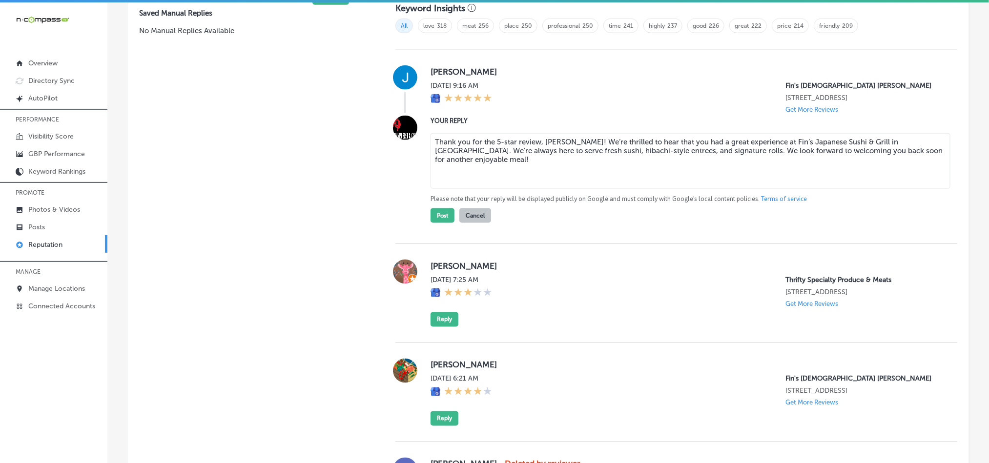
click at [600, 140] on textarea "Thank you for the 5-star review, [PERSON_NAME]! We’re thrilled to hear that you…" at bounding box center [691, 161] width 520 height 56
type textarea "x"
click at [460, 172] on textarea "Thank you for the 5-star review, [PERSON_NAME]! We’re glad to hear that you had…" at bounding box center [691, 161] width 520 height 56
type textarea "Thank you for the 5-star review, [PERSON_NAME]! We’re glad to hear that you had…"
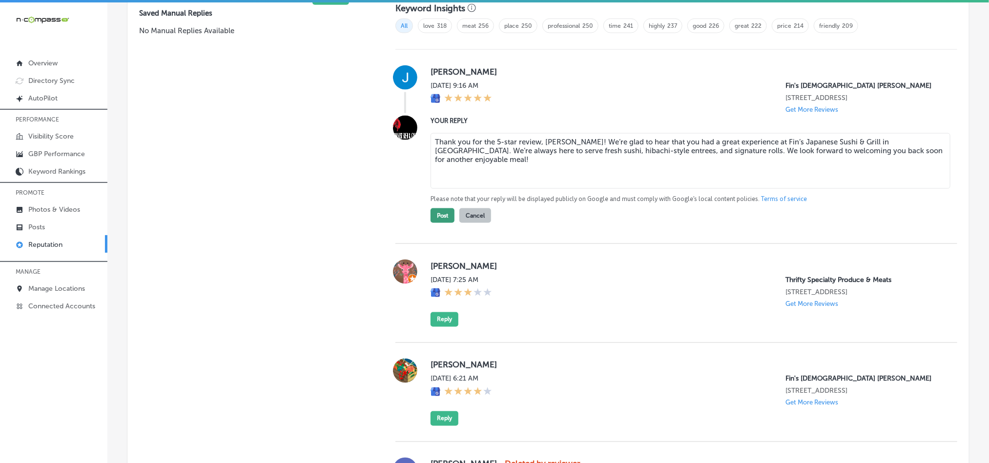
click at [438, 214] on button "Post" at bounding box center [443, 215] width 24 height 15
type textarea "x"
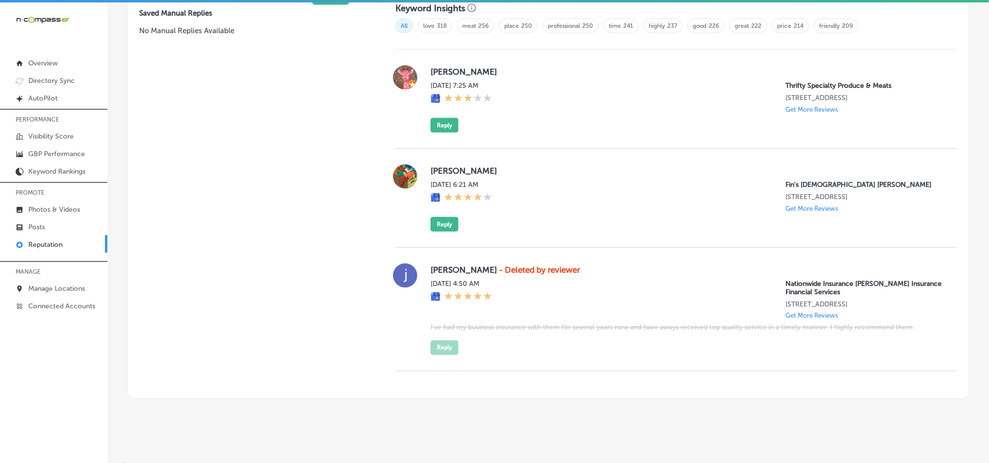
drag, startPoint x: 425, startPoint y: 178, endPoint x: 463, endPoint y: 174, distance: 38.2
click at [463, 174] on div "[PERSON_NAME][DATE] 6:21 AM Fin's Japanese Sushi Grill [STREET_ADDRESS] Get Mor…" at bounding box center [676, 198] width 562 height 67
drag, startPoint x: 422, startPoint y: 173, endPoint x: 472, endPoint y: 169, distance: 49.5
click at [472, 169] on div "[PERSON_NAME][DATE] 6:21 AM Fin's Japanese Sushi Grill [STREET_ADDRESS] Get Mor…" at bounding box center [676, 198] width 562 height 67
copy label "[PERSON_NAME]"
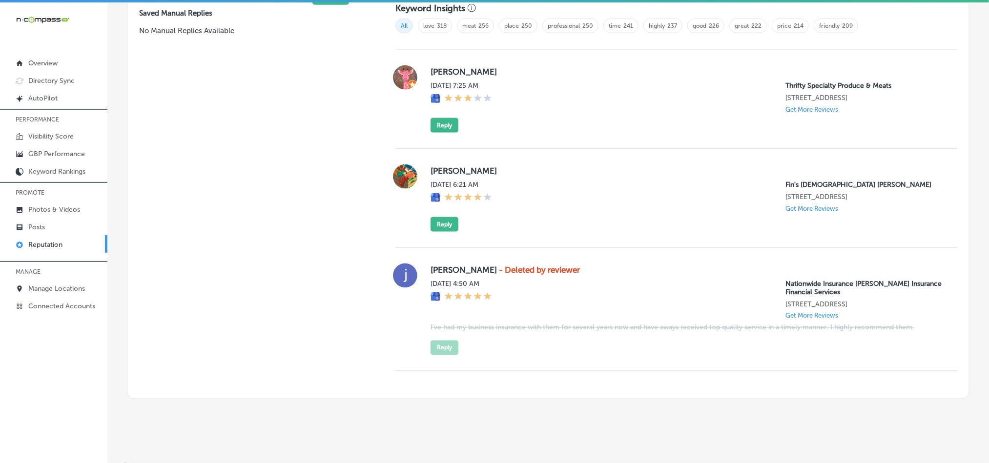
click at [554, 131] on div "Yuvelsys [PERSON_NAME] [DATE] 7:25 AM Thrifty Specialty Produce & Meats [STREET…" at bounding box center [676, 99] width 562 height 99
click at [622, 149] on div "[PERSON_NAME][DATE] 6:21 AM Fin's Japanese Sushi Grill [STREET_ADDRESS] Get Mor…" at bounding box center [676, 198] width 562 height 99
click at [441, 225] on button "Reply" at bounding box center [445, 224] width 28 height 15
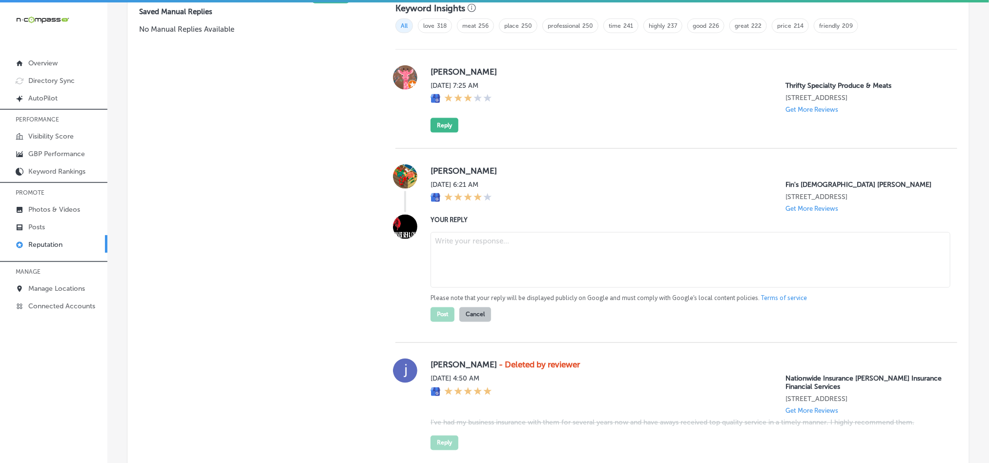
scroll to position [680, 0]
click at [479, 245] on textarea at bounding box center [691, 262] width 520 height 56
paste textarea "Thank you for the 4-star review, [PERSON_NAME]! We’re glad to hear you had a po…"
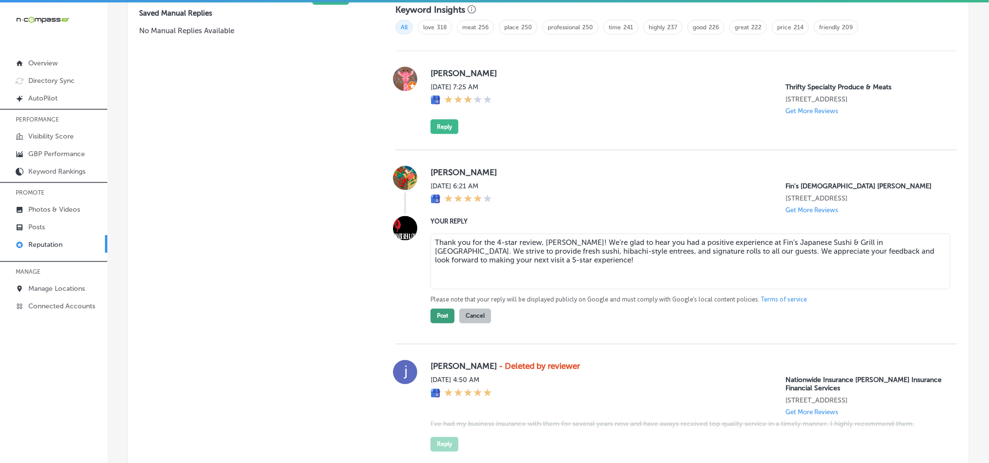
type textarea "Thank you for the 4-star review, [PERSON_NAME]! We’re glad to hear you had a po…"
click at [438, 292] on button "Post" at bounding box center [443, 316] width 24 height 15
type textarea "x"
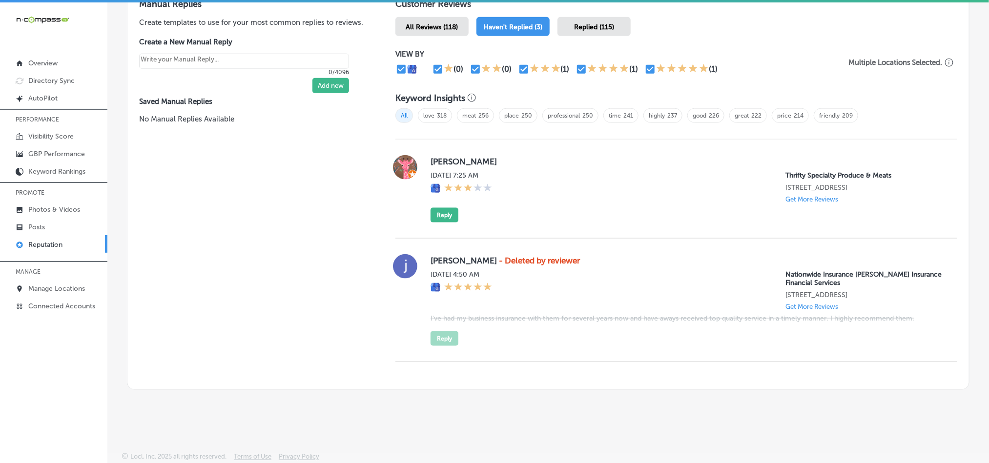
scroll to position [590, 0]
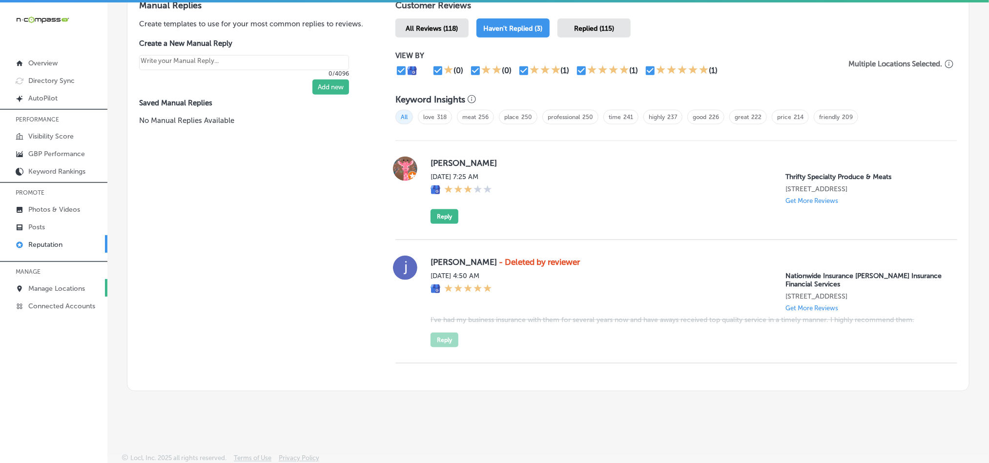
click at [22, 280] on link "Manage Locations" at bounding box center [53, 288] width 107 height 18
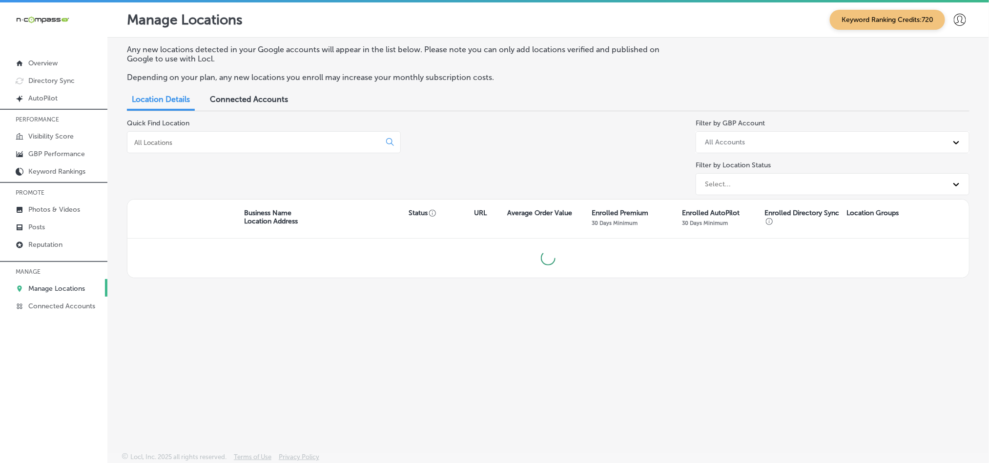
click at [198, 134] on div at bounding box center [264, 142] width 274 height 22
drag, startPoint x: 198, startPoint y: 161, endPoint x: 202, endPoint y: 154, distance: 8.5
click at [198, 162] on div "Quick Find Location" at bounding box center [264, 159] width 274 height 80
click at [209, 141] on input at bounding box center [255, 142] width 245 height 9
type input "y"
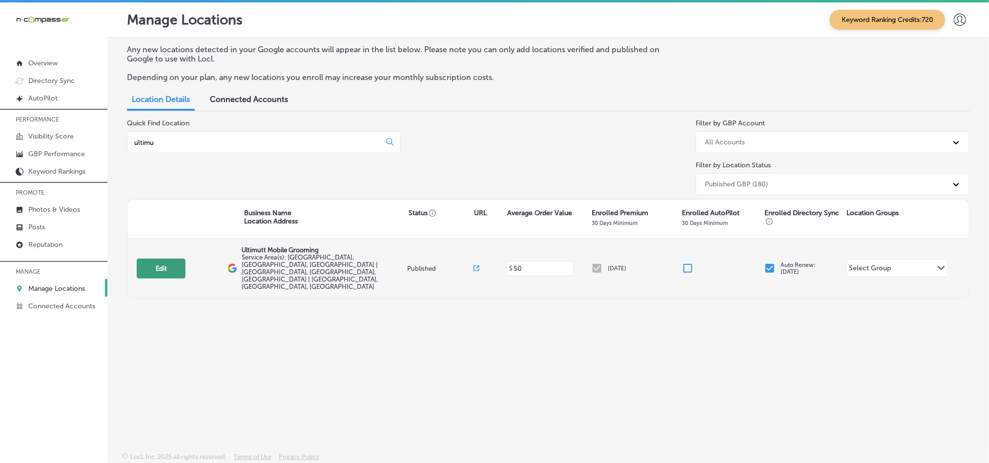
type input "ultimu"
click at [142, 259] on button "Edit" at bounding box center [161, 269] width 49 height 20
select select "US"
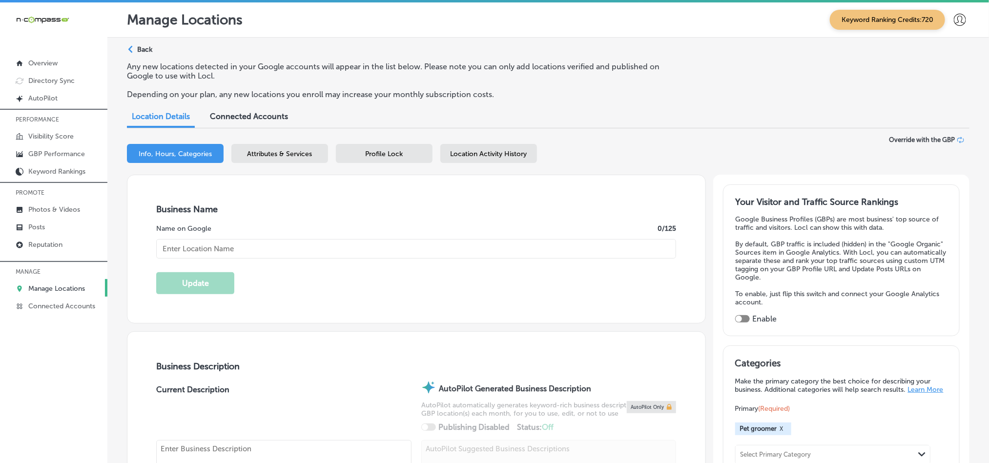
type input "Ultimutt Mobile Grooming"
checkbox input "false"
type input "[STREET_ADDRESS][PERSON_NAME]"
type input "Edgewater"
type input "80214"
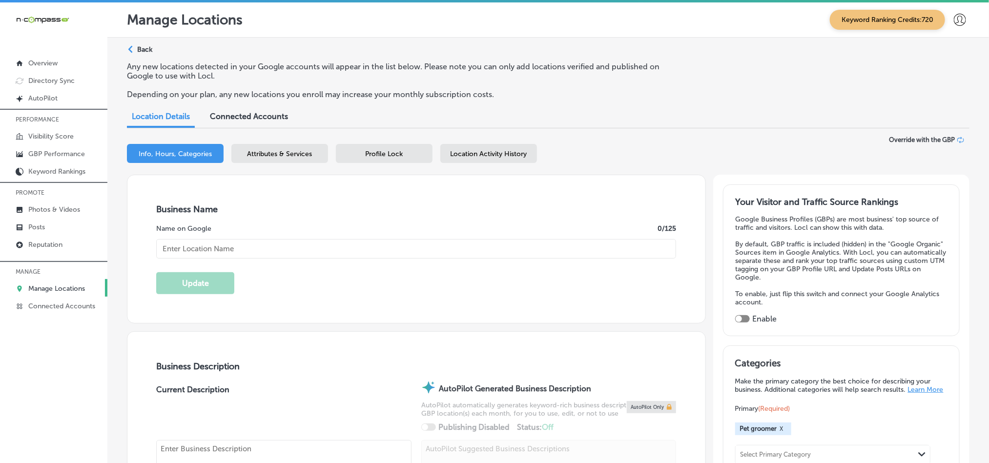
type input "US"
type input "[URL][DOMAIN_NAME]"
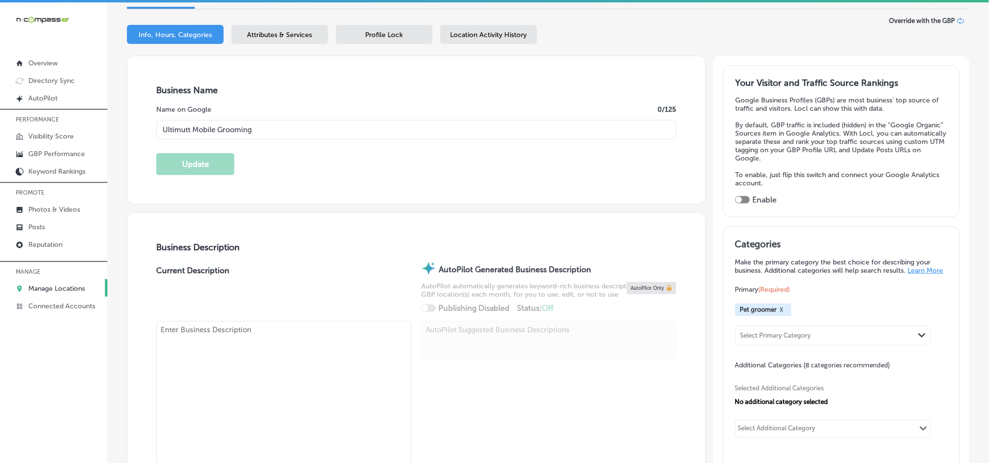
type textarea "Get top-notch pet grooming at your doorstep! Our mobile salon offers convenient…"
type input "[PHONE_NUMBER]"
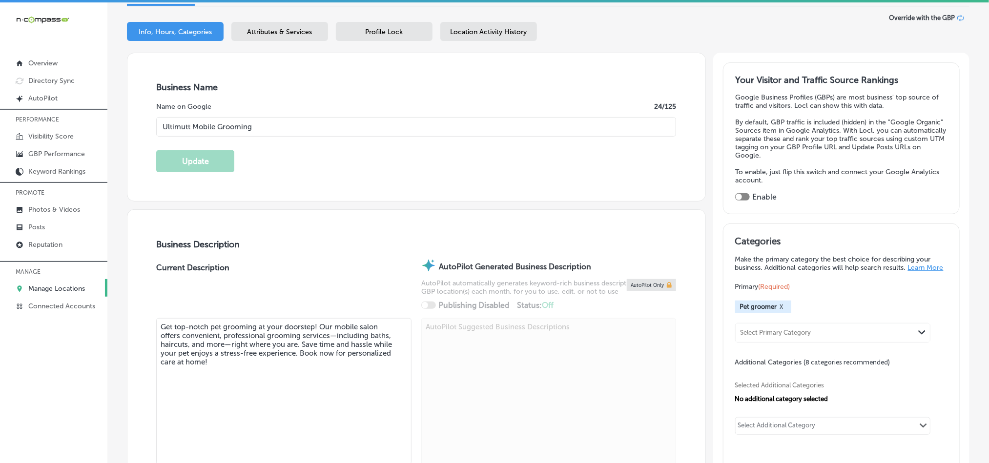
checkbox input "true"
